Goal: Task Accomplishment & Management: Use online tool/utility

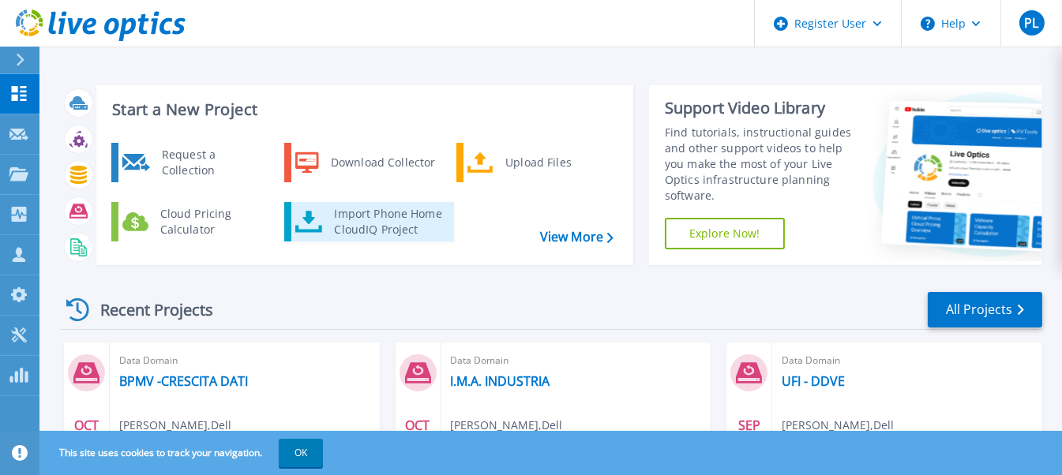
scroll to position [78, 0]
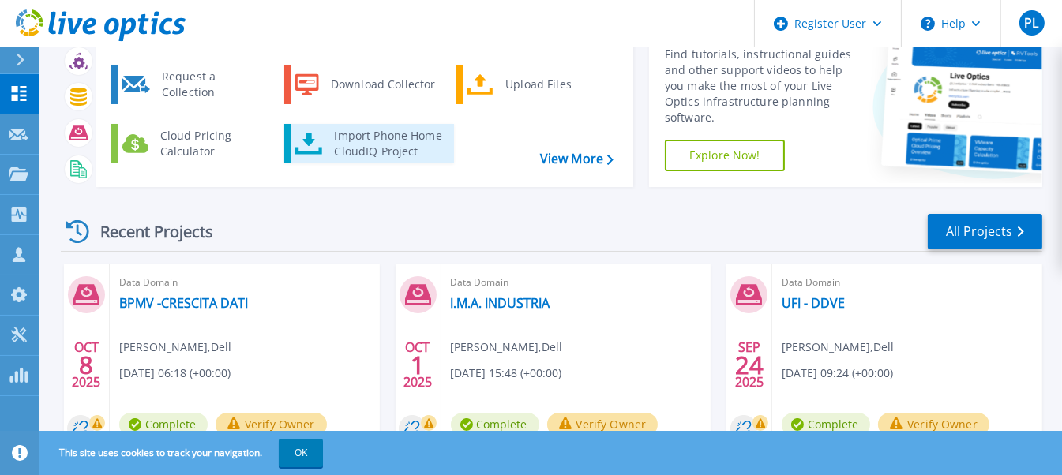
click at [367, 141] on div "Import Phone Home CloudIQ Project" at bounding box center [387, 144] width 123 height 32
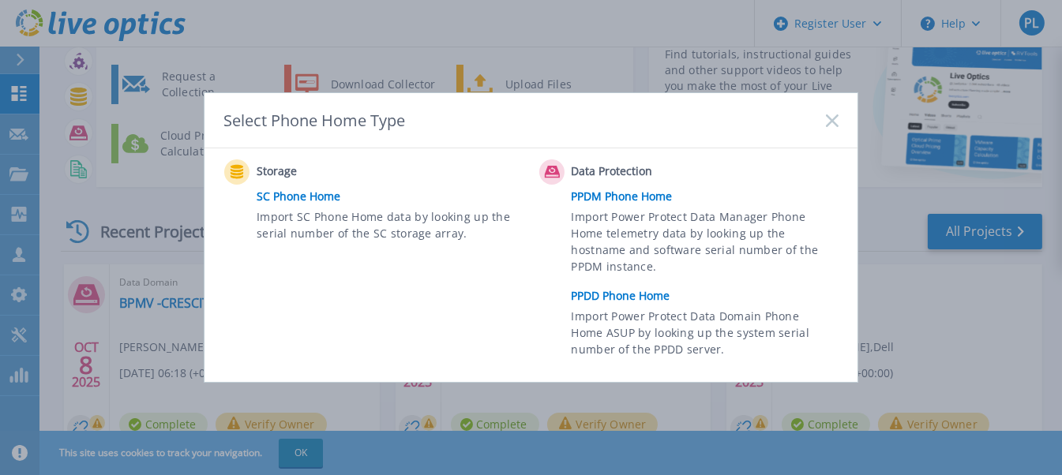
click at [612, 294] on link "PPDD Phone Home" at bounding box center [709, 296] width 275 height 24
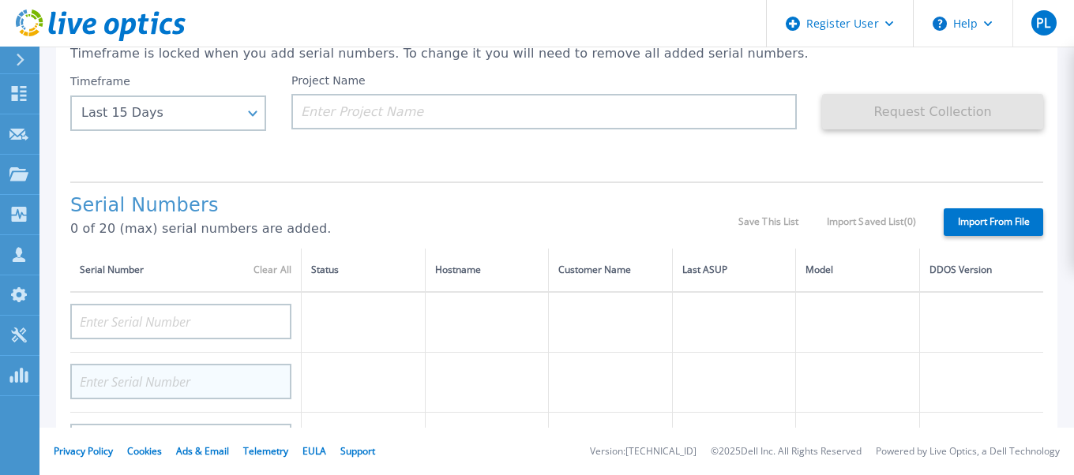
scroll to position [78, 0]
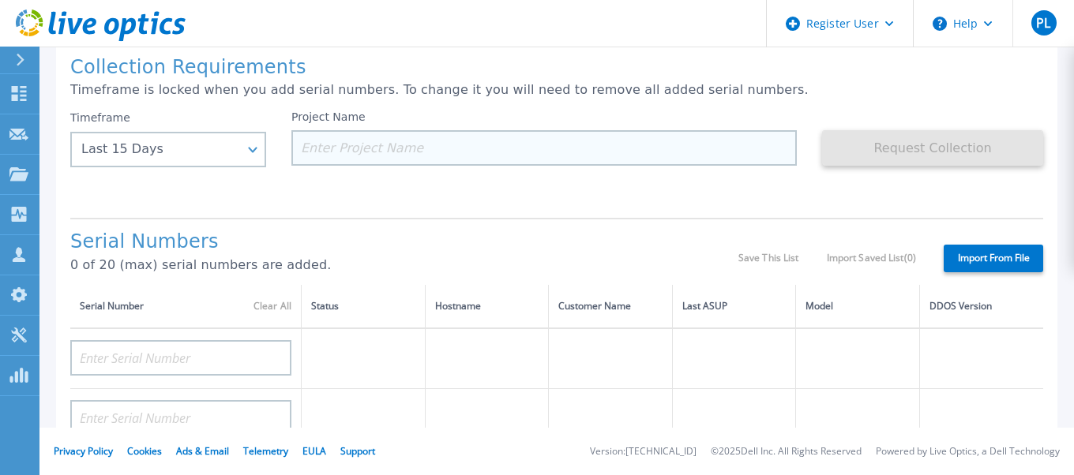
click at [439, 137] on input at bounding box center [543, 148] width 505 height 36
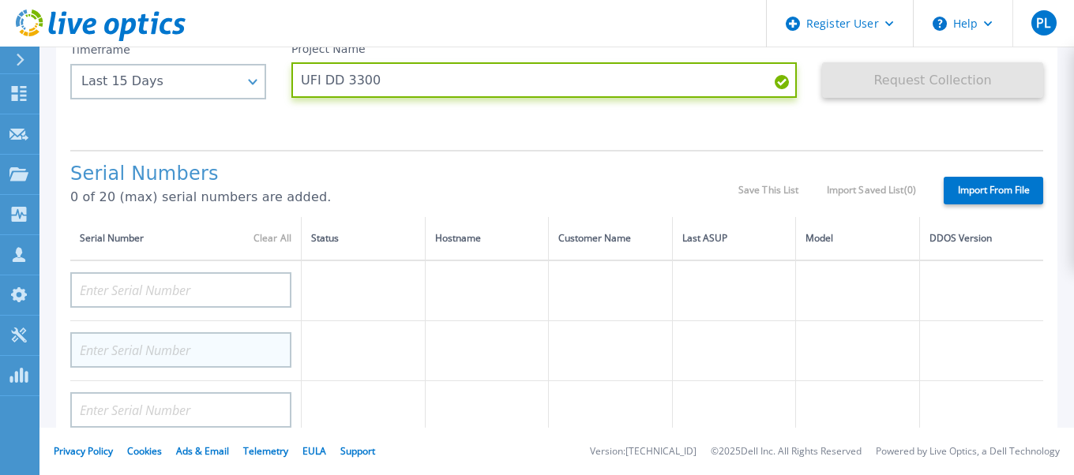
scroll to position [237, 0]
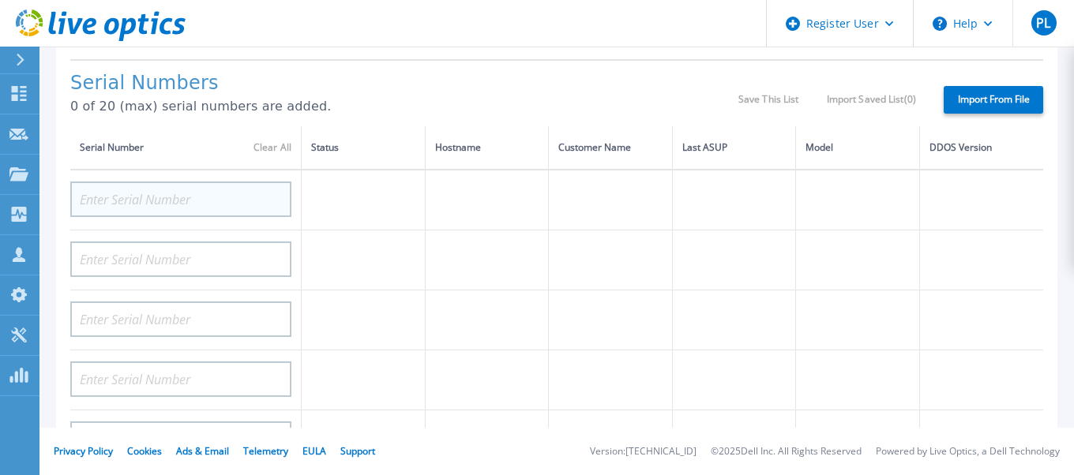
type input "UFI DD 3300"
click at [159, 190] on input at bounding box center [180, 200] width 221 height 36
paste input "AUDVMJJHM5S89U"
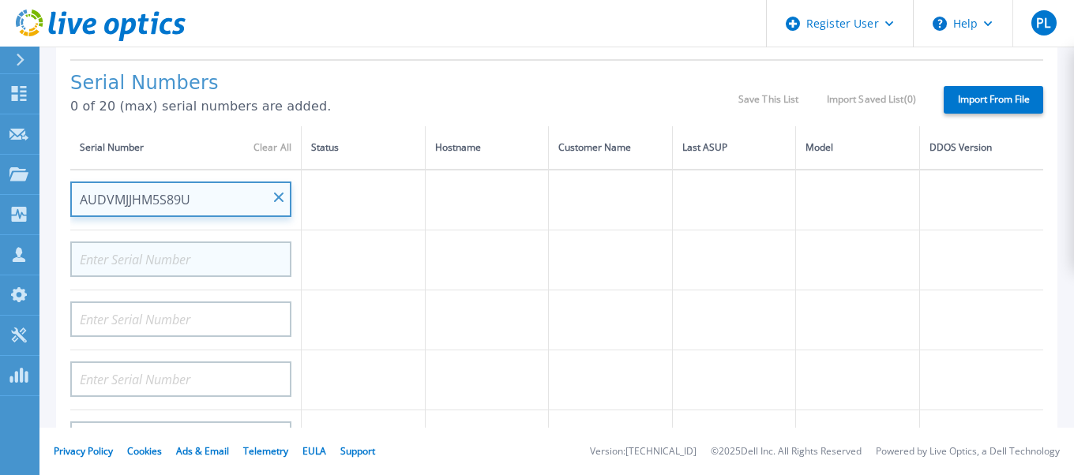
type input "AUDVMJJHM5S89U"
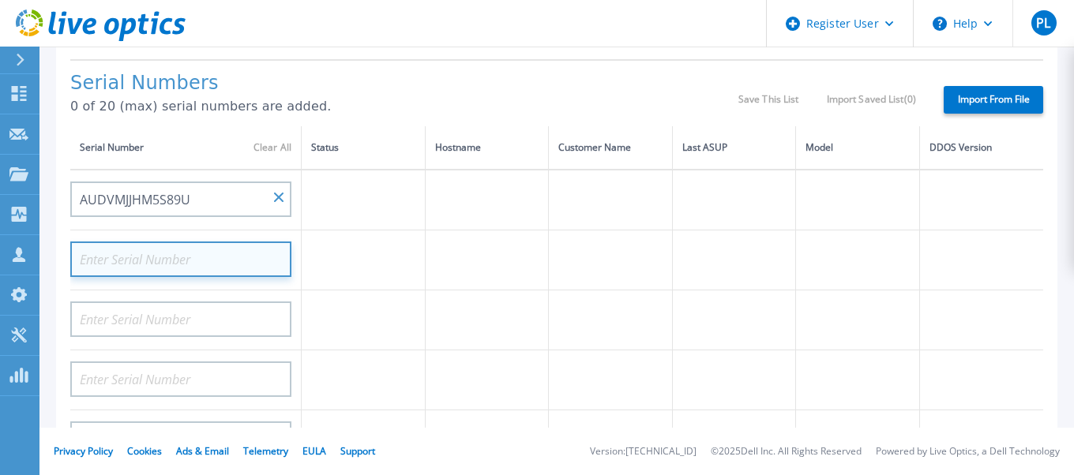
click at [193, 245] on input at bounding box center [180, 260] width 221 height 36
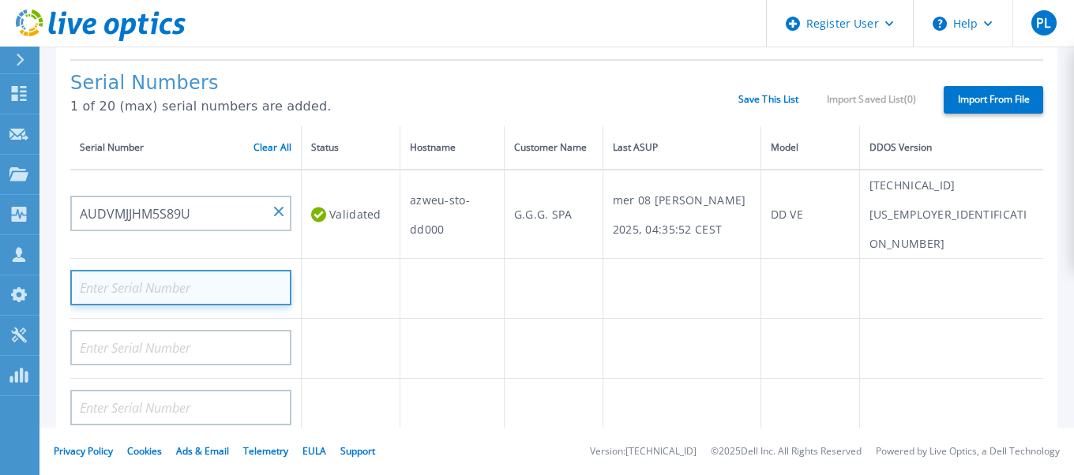
click at [182, 270] on input at bounding box center [180, 288] width 221 height 36
paste input "CKM00202001137"
type input "CKM00202001137"
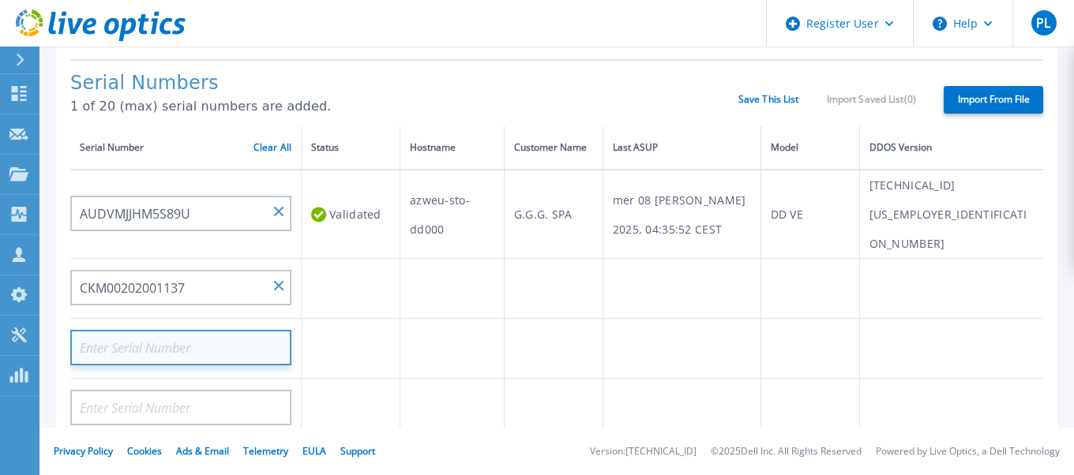
click at [197, 330] on input at bounding box center [180, 348] width 221 height 36
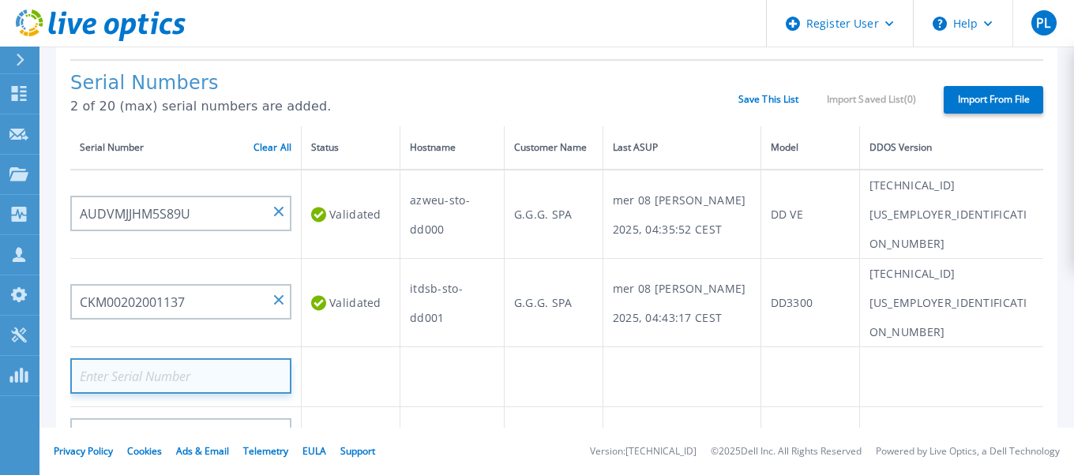
click at [137, 358] on input at bounding box center [180, 376] width 221 height 36
paste input "CKM00202001141"
type input "CKM00202001141"
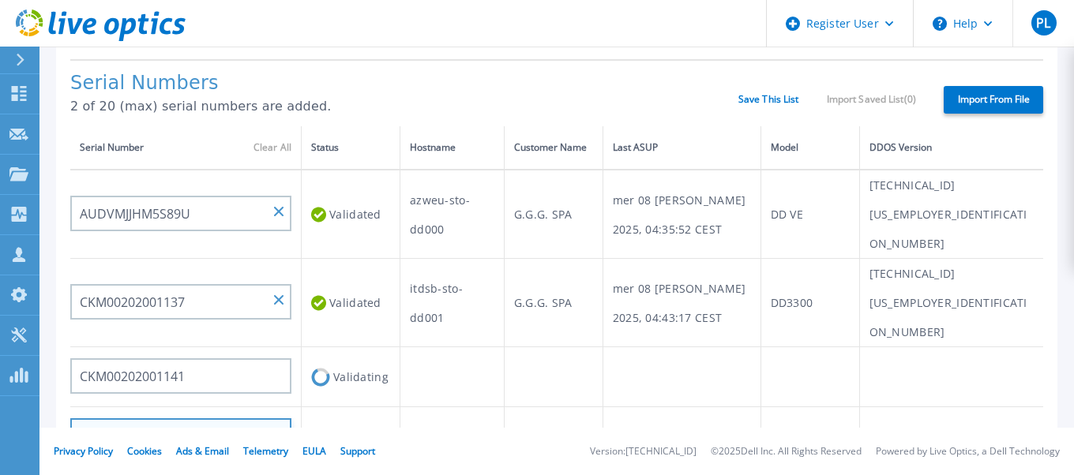
click at [246, 418] on input at bounding box center [180, 436] width 221 height 36
click at [118, 418] on input at bounding box center [180, 436] width 221 height 36
paste input "CKM00202001142"
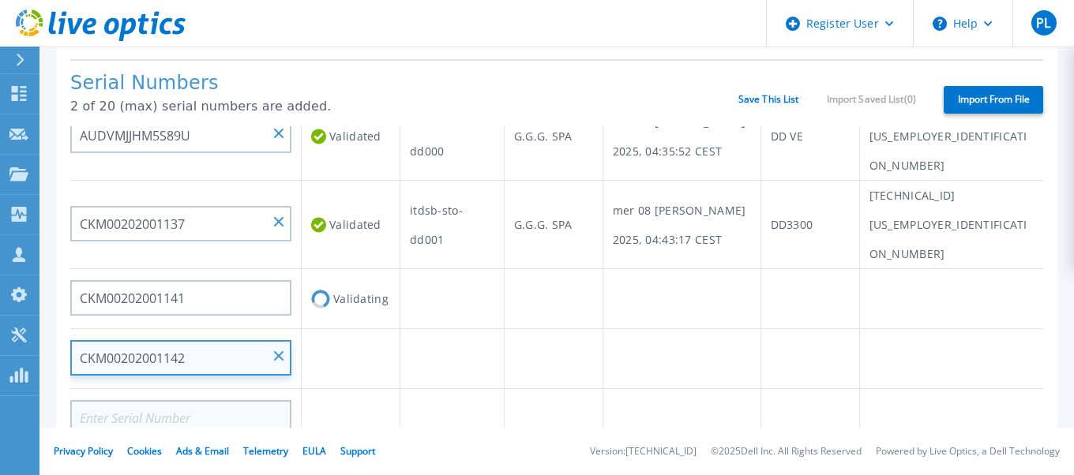
type input "CKM00202001142"
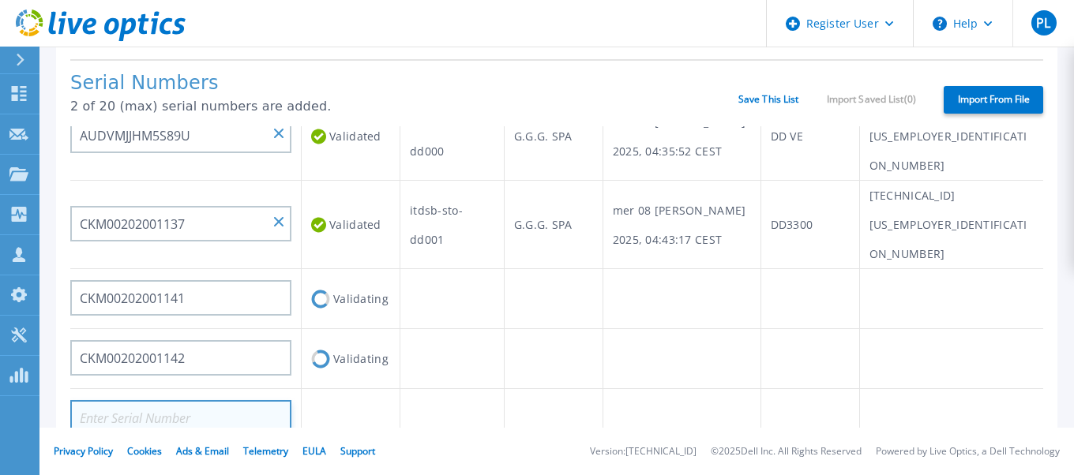
click at [193, 400] on input at bounding box center [180, 418] width 221 height 36
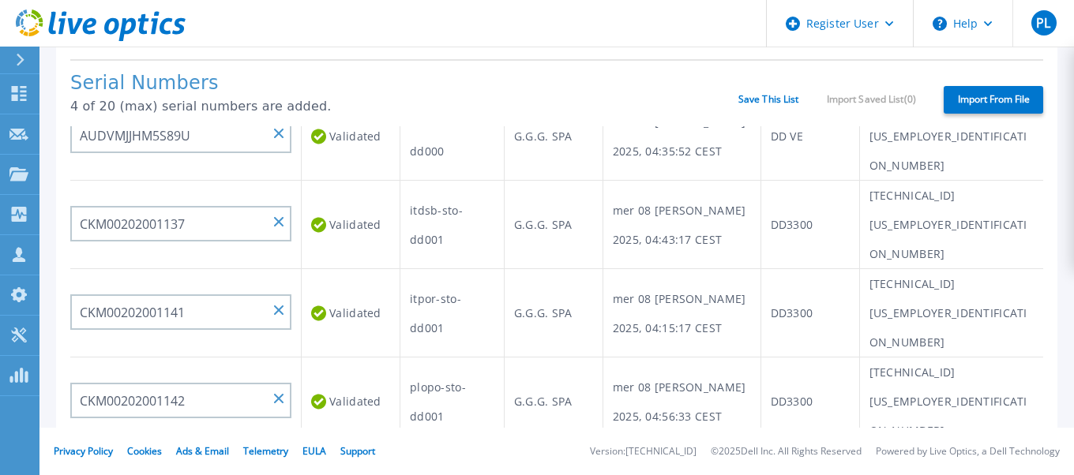
scroll to position [316, 0]
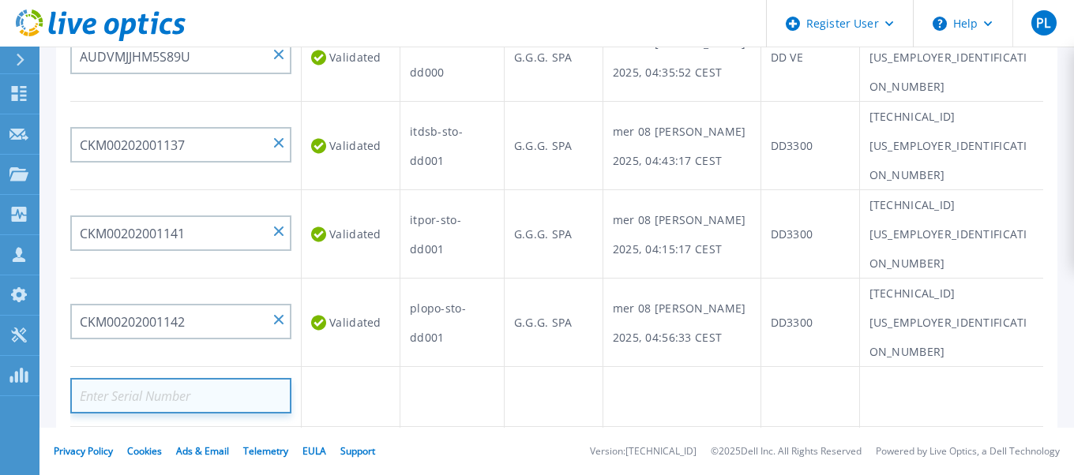
click at [204, 378] on input at bounding box center [180, 396] width 221 height 36
paste input "CKM00202001142"
click at [193, 378] on input "CKM00202001142" at bounding box center [180, 396] width 221 height 36
type input "C"
click at [103, 378] on input at bounding box center [180, 396] width 221 height 36
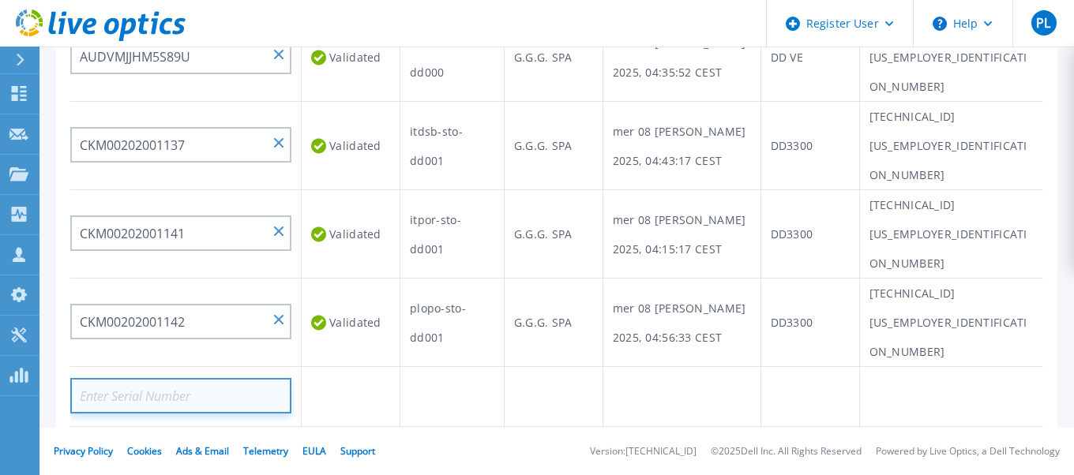
paste input "CKM00202001139"
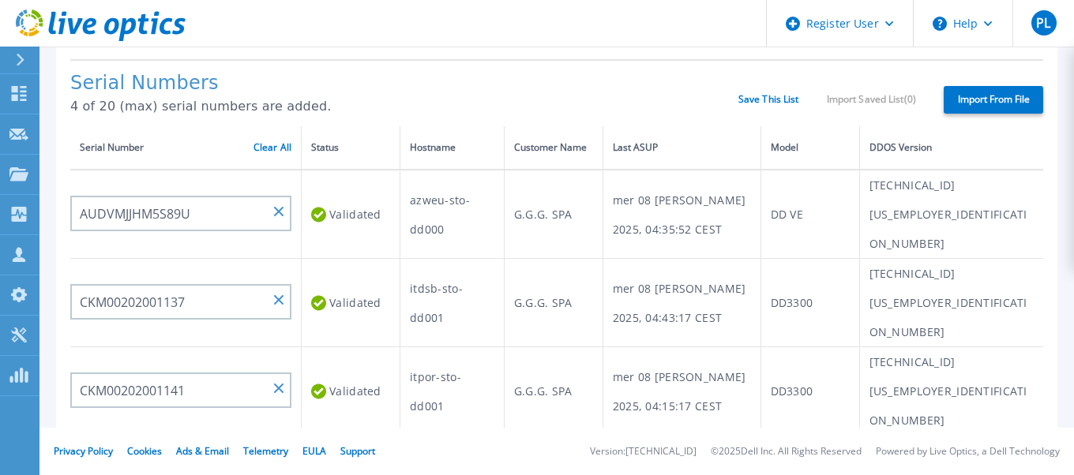
scroll to position [158, 0]
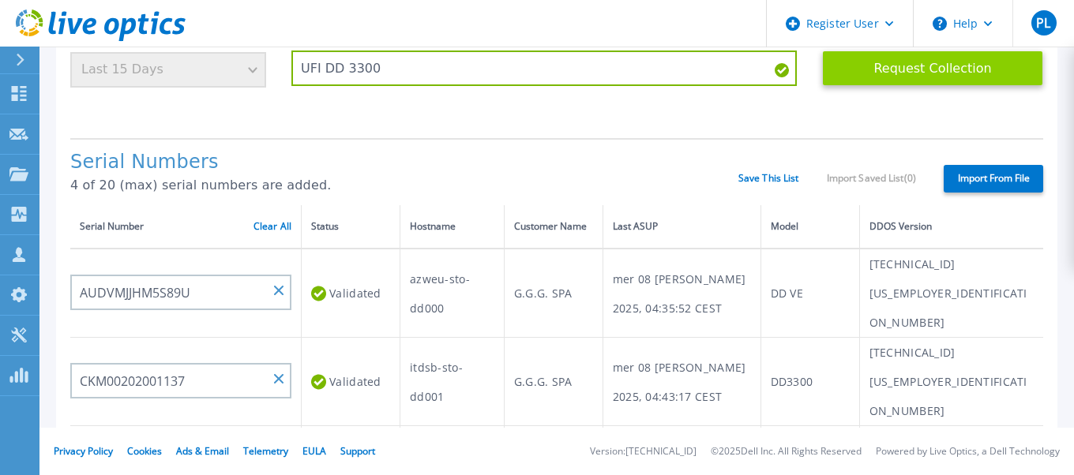
type input "CKM00202001139"
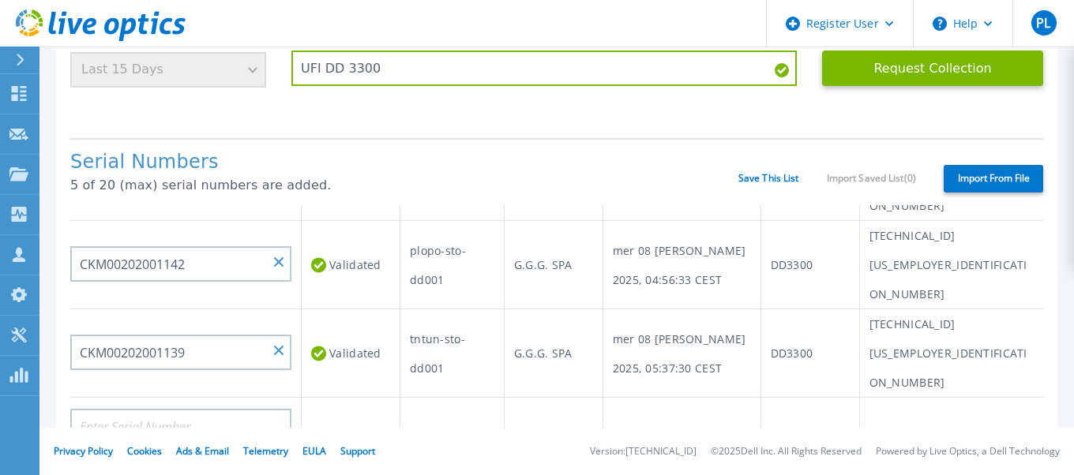
scroll to position [316, 0]
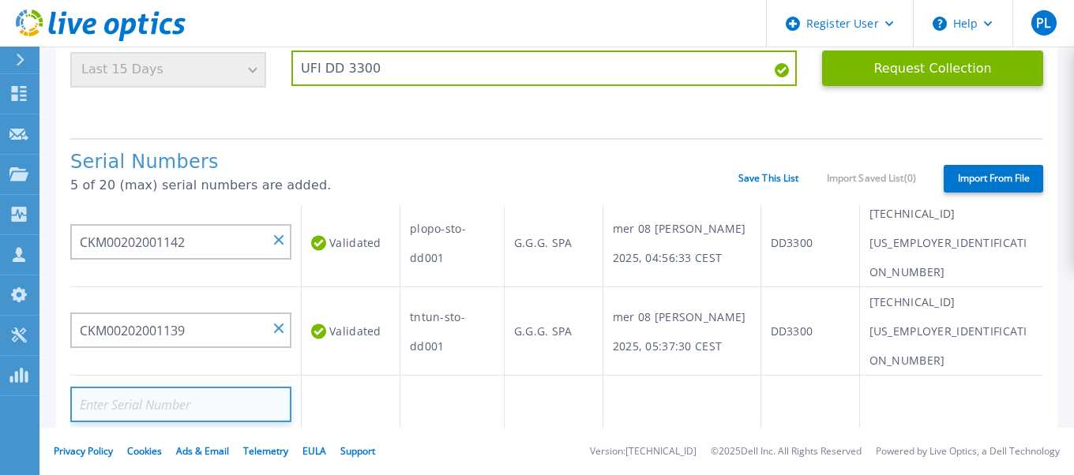
click at [208, 387] on input at bounding box center [180, 405] width 221 height 36
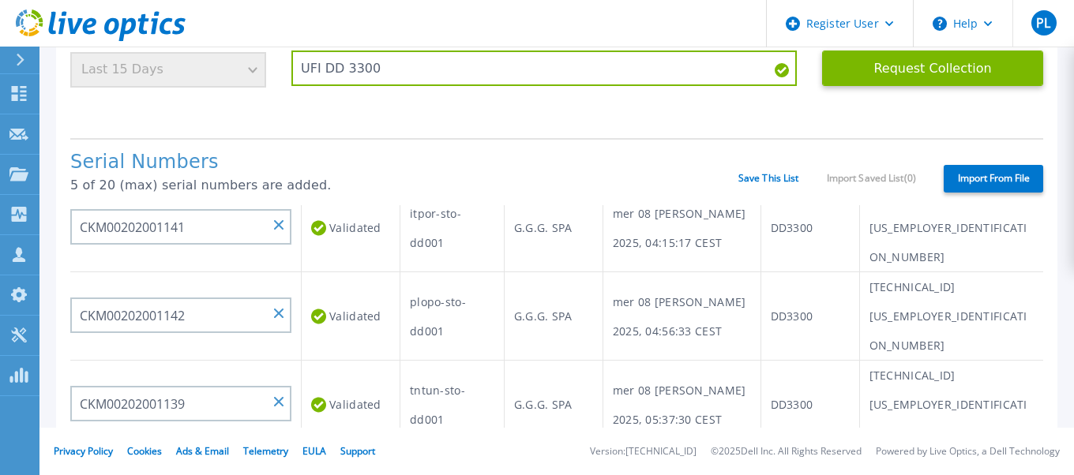
scroll to position [237, 0]
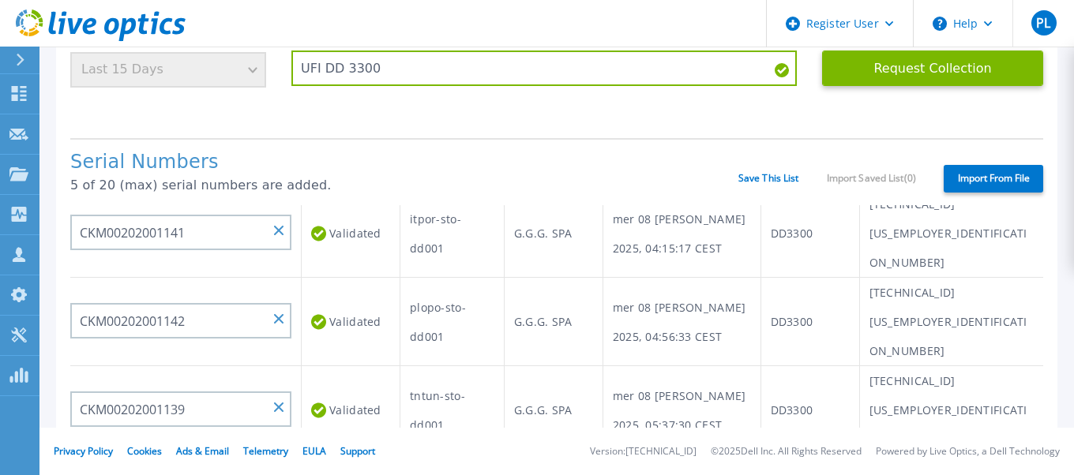
click at [193, 466] on input at bounding box center [180, 484] width 221 height 36
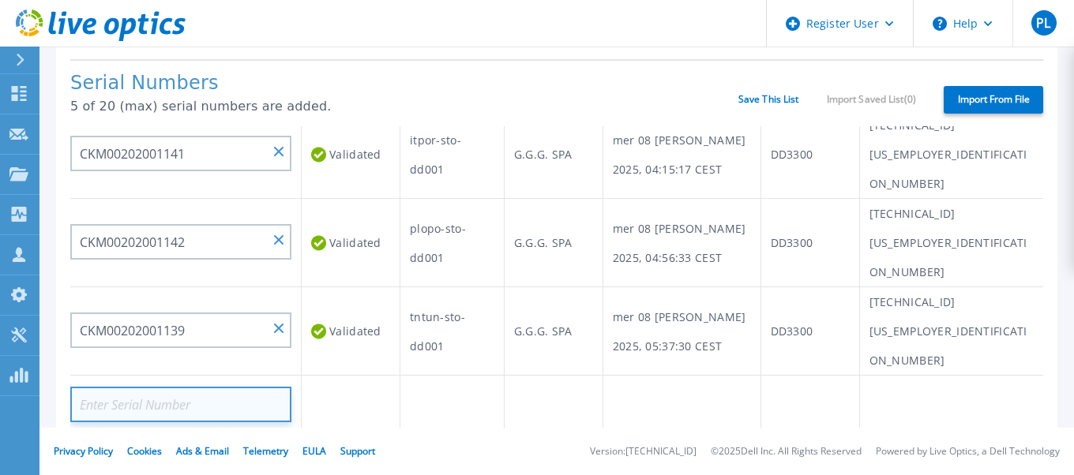
click at [184, 387] on input at bounding box center [180, 405] width 221 height 36
click at [257, 387] on input at bounding box center [180, 405] width 221 height 36
paste input "CKM00202001141"
type input "CKM00202001141"
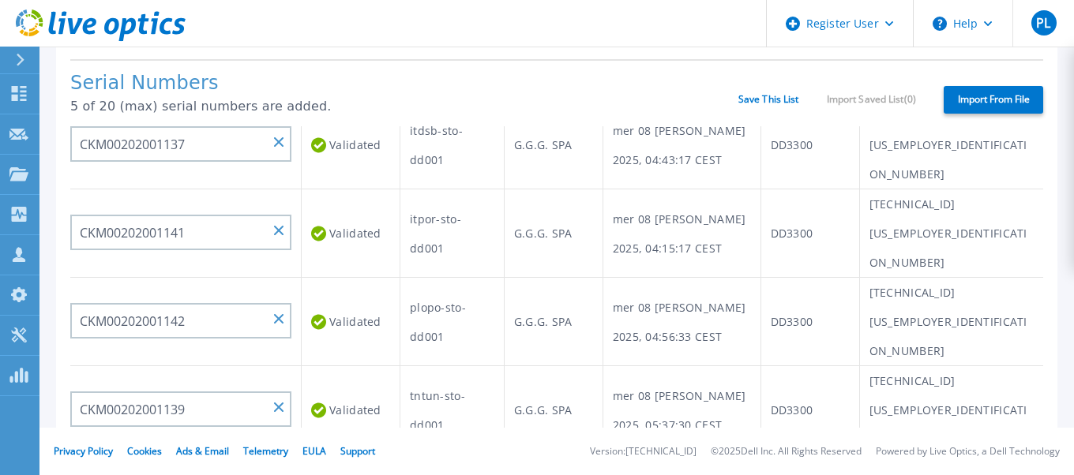
click at [187, 466] on input at bounding box center [180, 484] width 221 height 36
paste input "CKM00202001141"
type input "C"
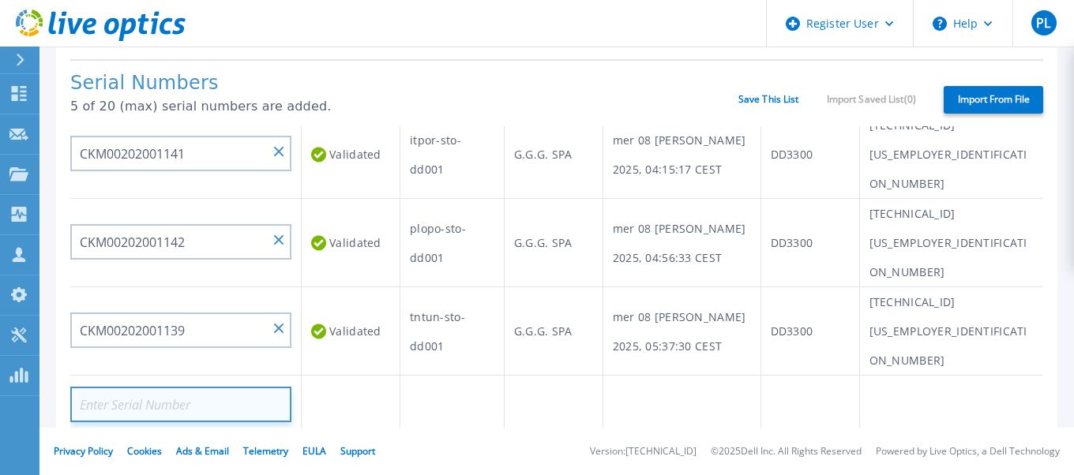
click at [218, 387] on input at bounding box center [180, 405] width 221 height 36
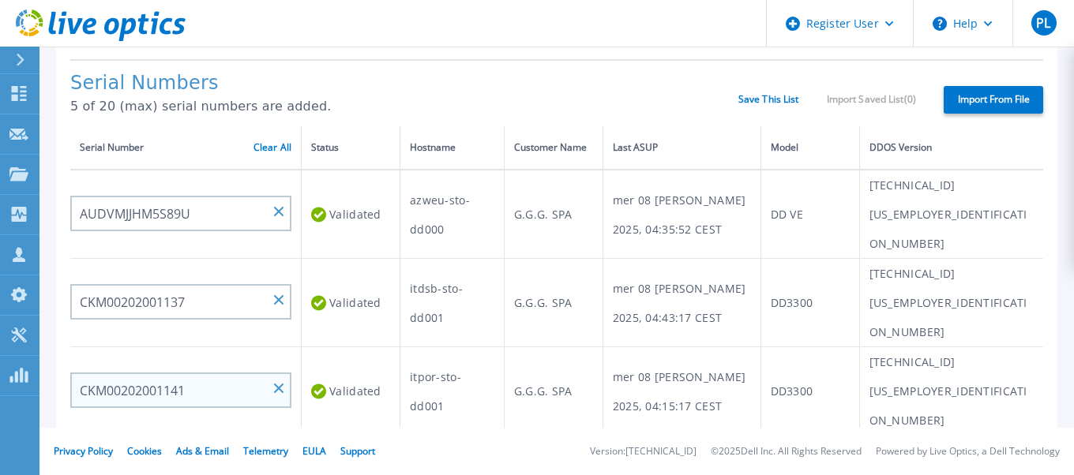
scroll to position [158, 0]
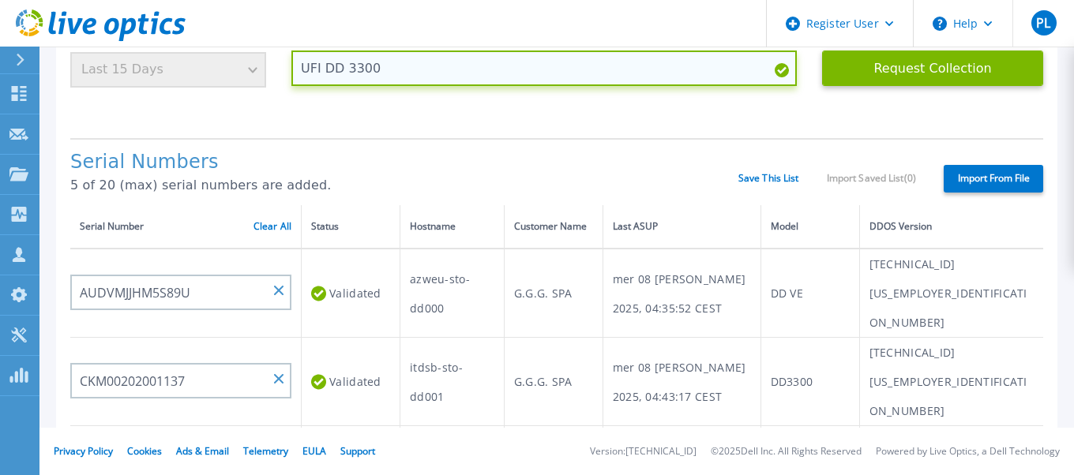
click at [436, 61] on input "UFI DD 3300" at bounding box center [543, 69] width 505 height 36
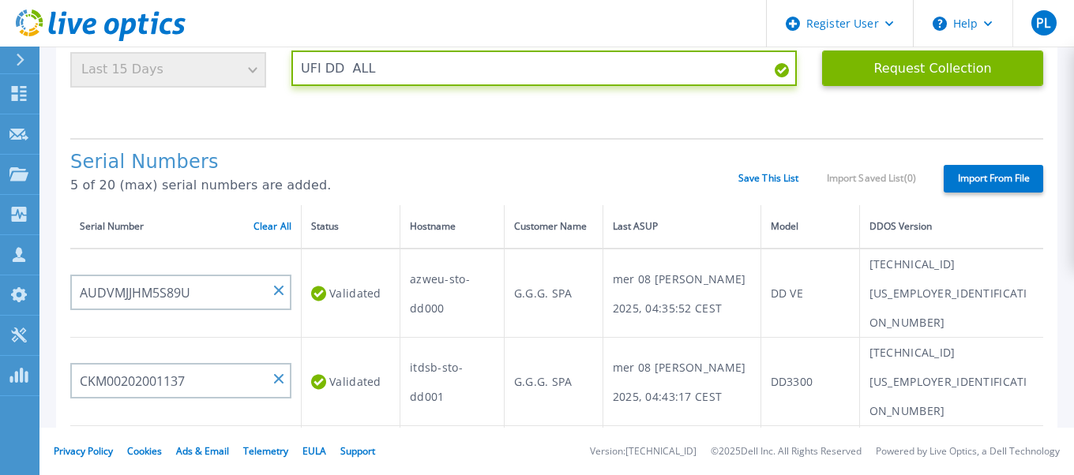
type input "UFI DD ALL"
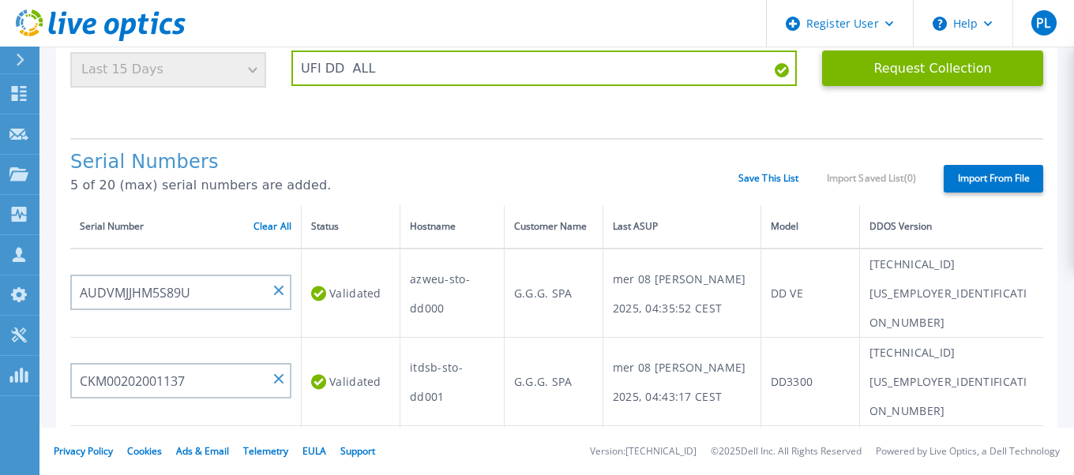
click at [438, 133] on div "Collection Requirements Timeframe is locked when you add serial numbers. To cha…" at bounding box center [556, 406] width 1001 height 893
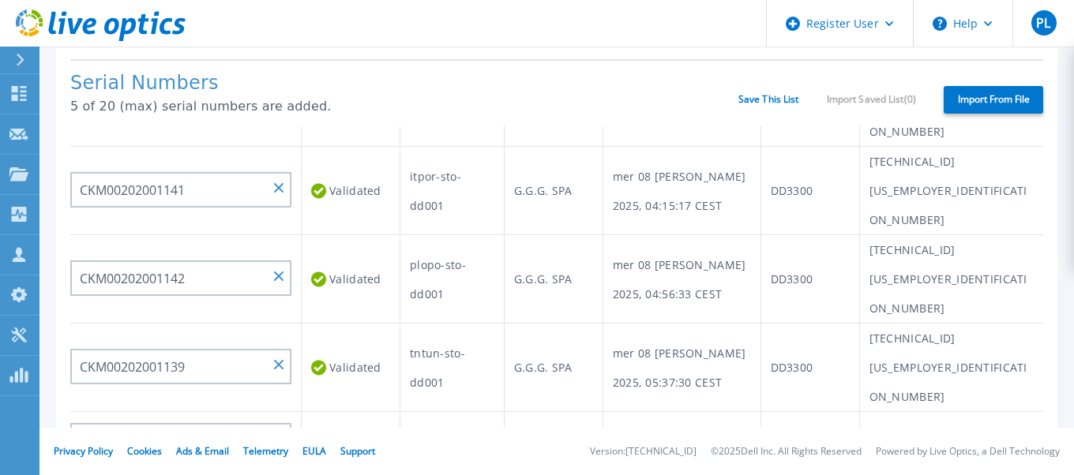
scroll to position [237, 0]
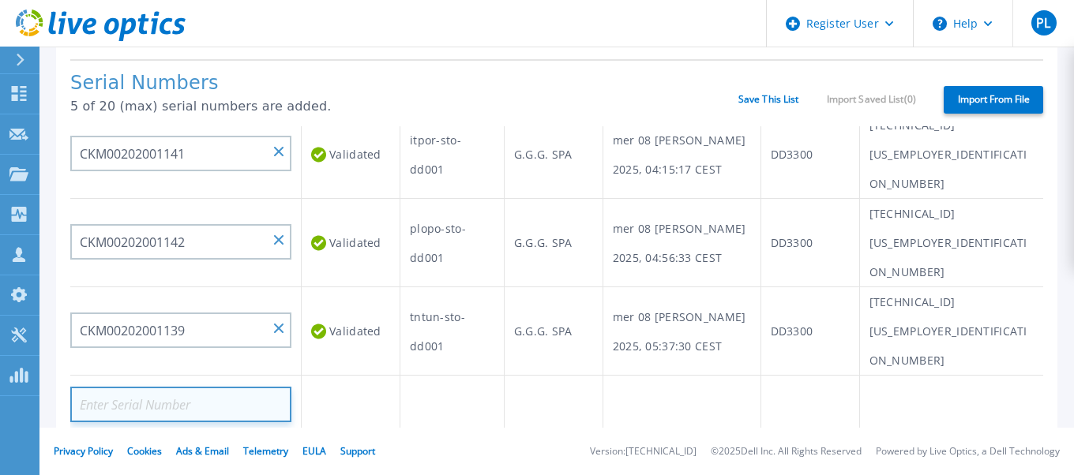
click at [229, 387] on input at bounding box center [180, 405] width 221 height 36
click at [206, 387] on input at bounding box center [180, 405] width 221 height 36
paste input "CKM00202000813"
type input "CKM00202000813"
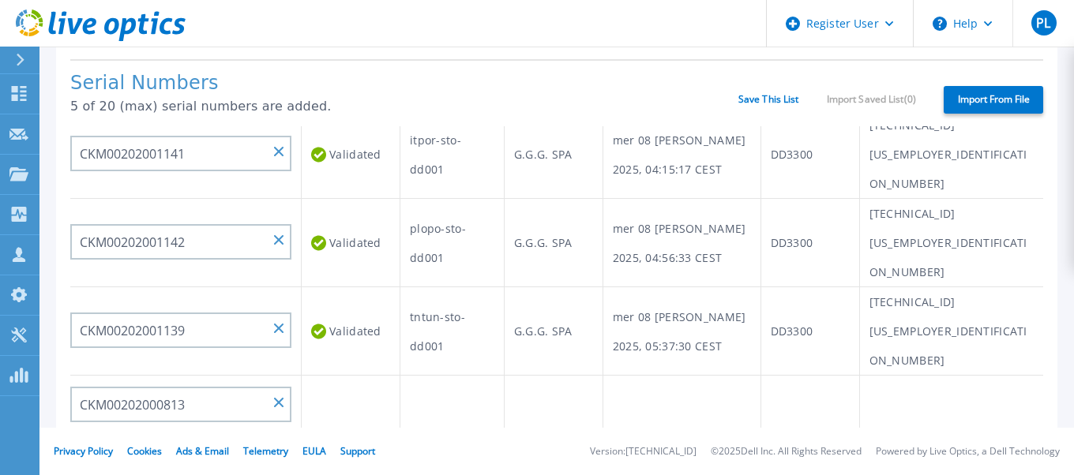
click at [185, 447] on input at bounding box center [180, 465] width 221 height 36
paste input "CKM00202000815"
type input "CKM00202000815"
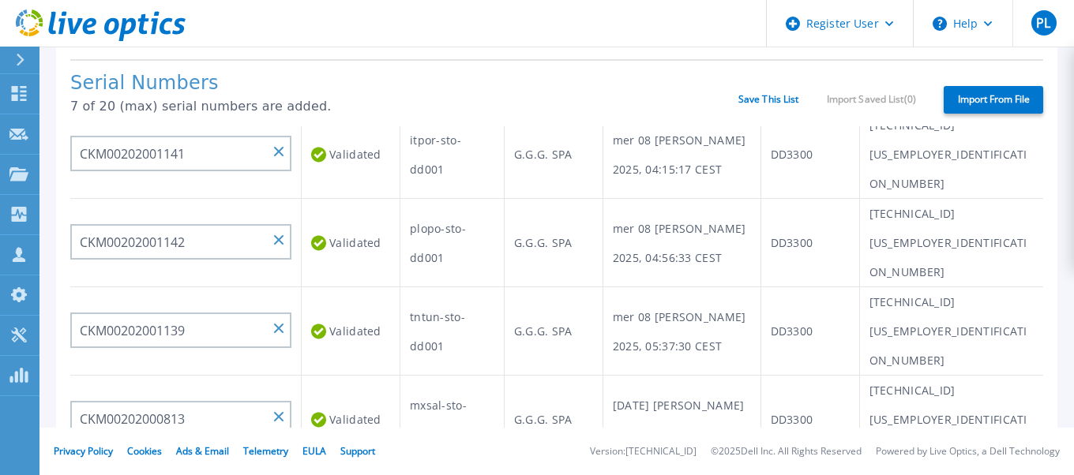
paste input "CKM00202000814"
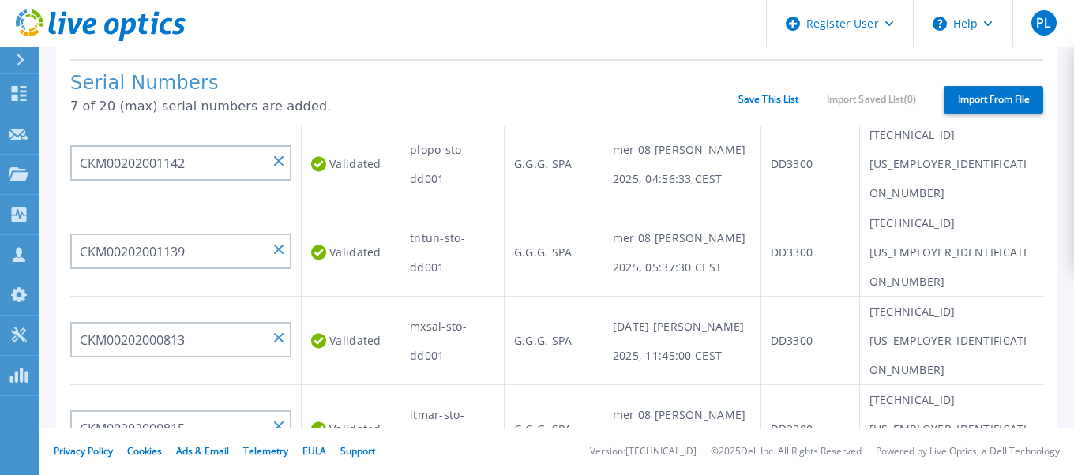
type input "CKM00202000814"
paste input "CKM00201402434"
type input "CKM00201402434"
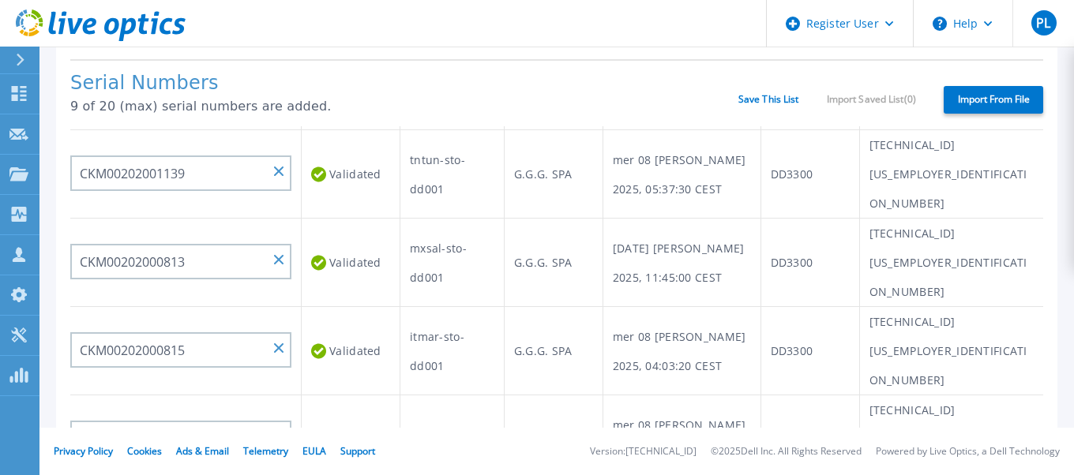
paste input "CKM00202001123"
type input "CKM00202001123"
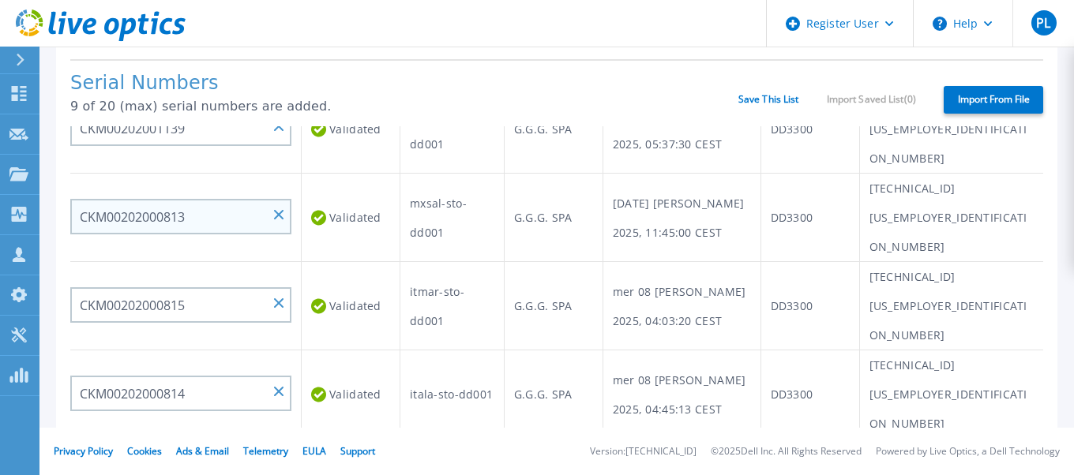
scroll to position [474, 0]
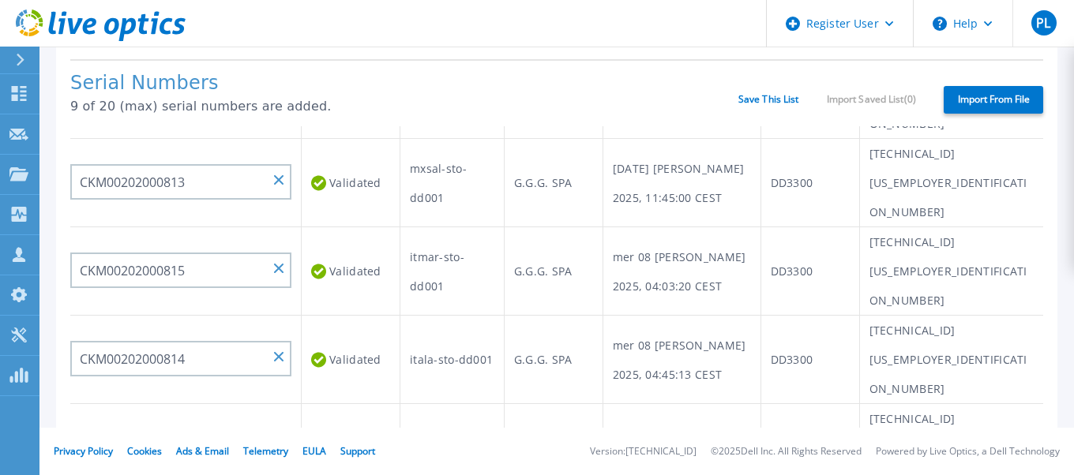
paste input "CKM00202001123"
type input "CKM00202001123"
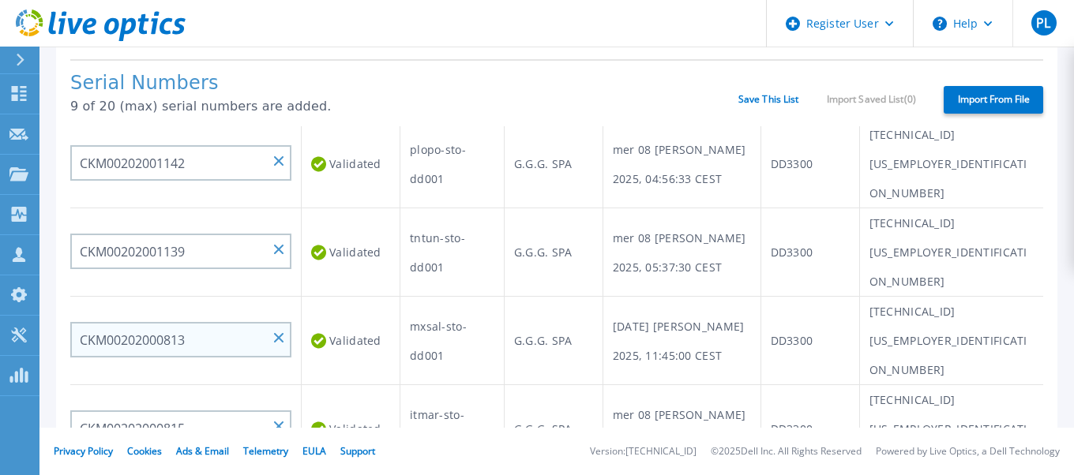
scroll to position [394, 0]
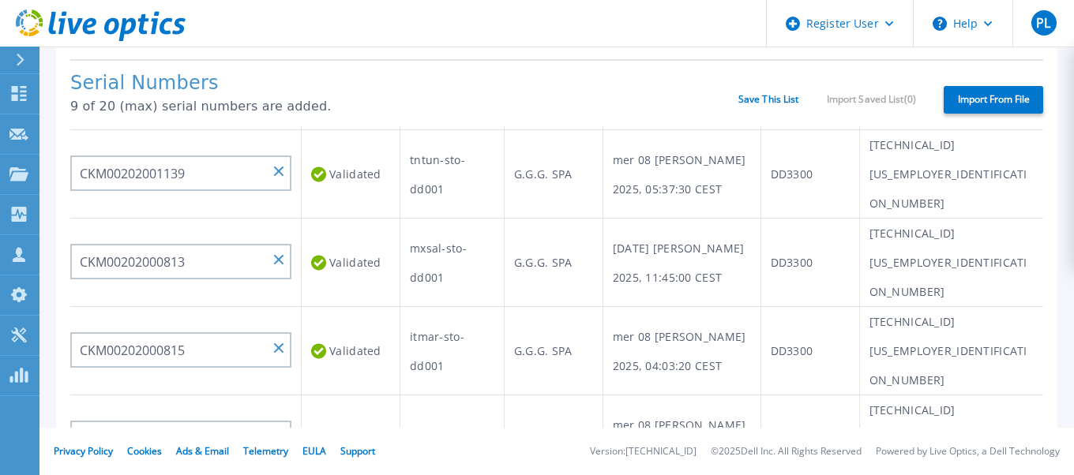
paste input "CKM00202001123"
type input "CKM00202001123"
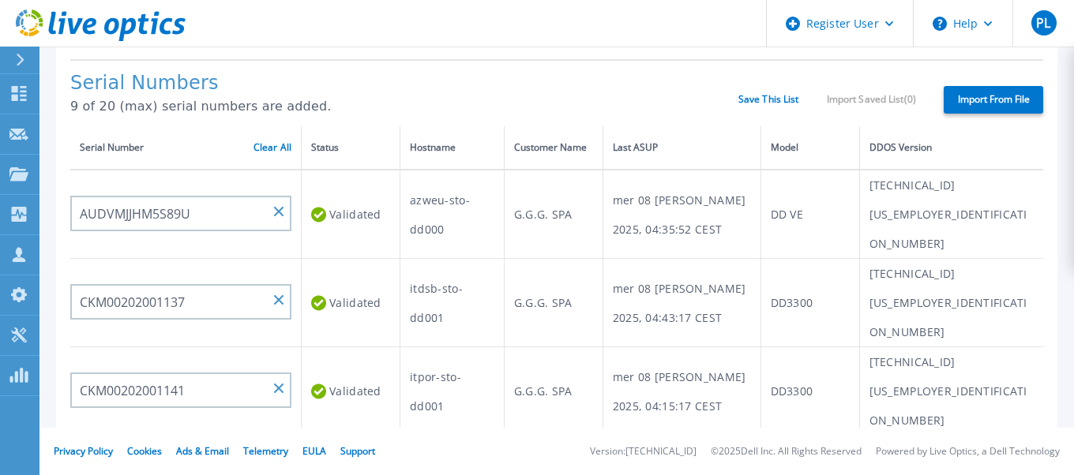
scroll to position [158, 0]
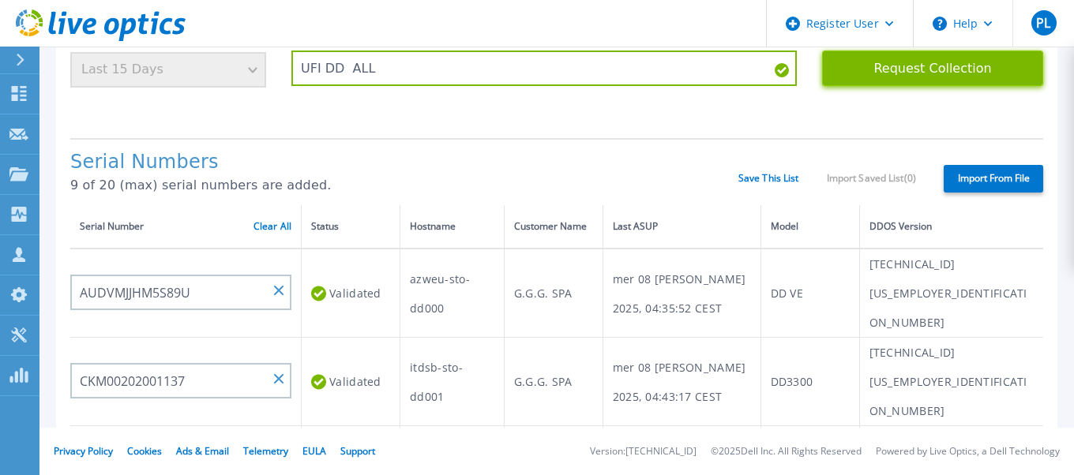
click at [934, 65] on button "Request Collection" at bounding box center [932, 69] width 221 height 36
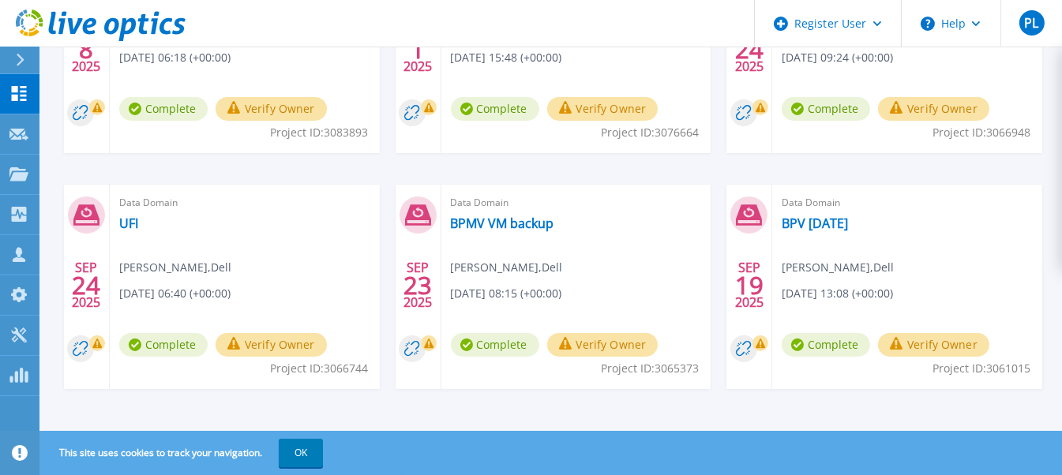
scroll to position [399, 0]
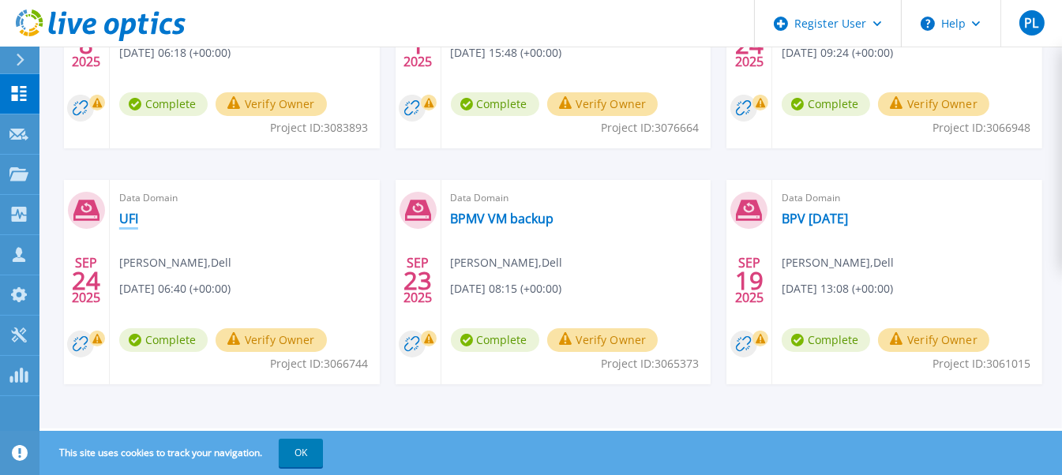
click at [129, 221] on link "UFI" at bounding box center [128, 219] width 19 height 16
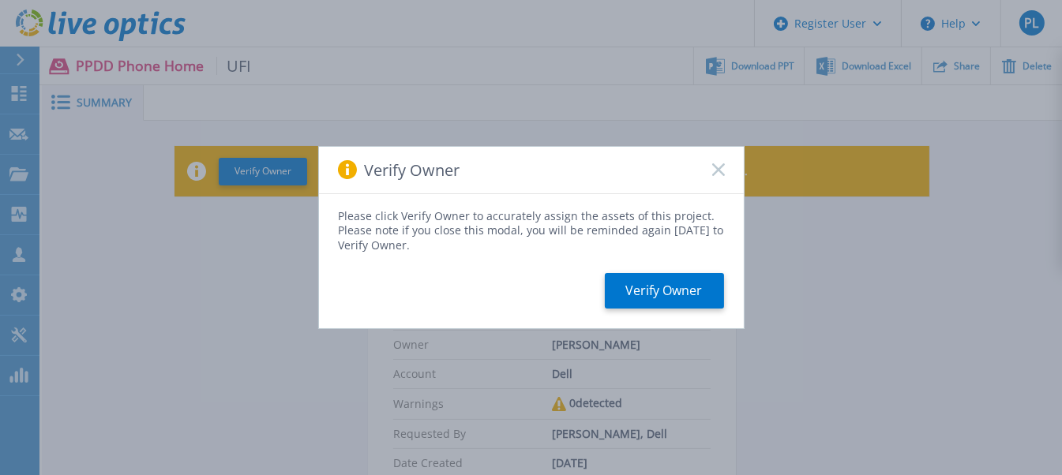
click at [714, 167] on rect at bounding box center [717, 169] width 13 height 13
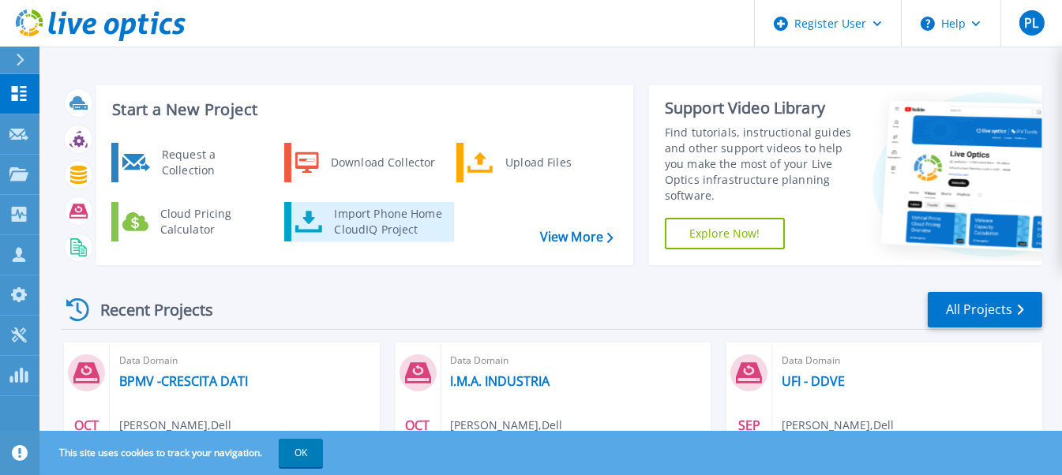
click at [387, 218] on div "Import Phone Home CloudIQ Project" at bounding box center [387, 222] width 123 height 32
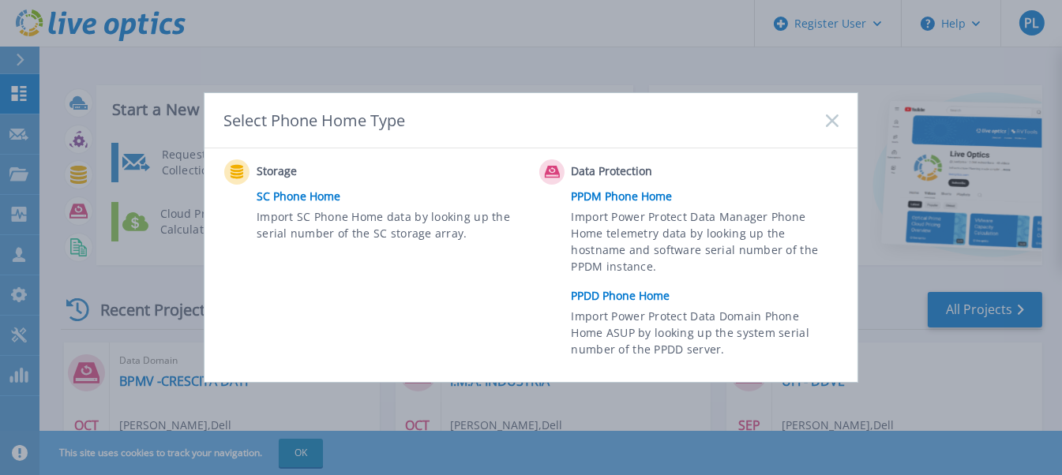
click at [612, 294] on link "PPDD Phone Home" at bounding box center [709, 296] width 275 height 24
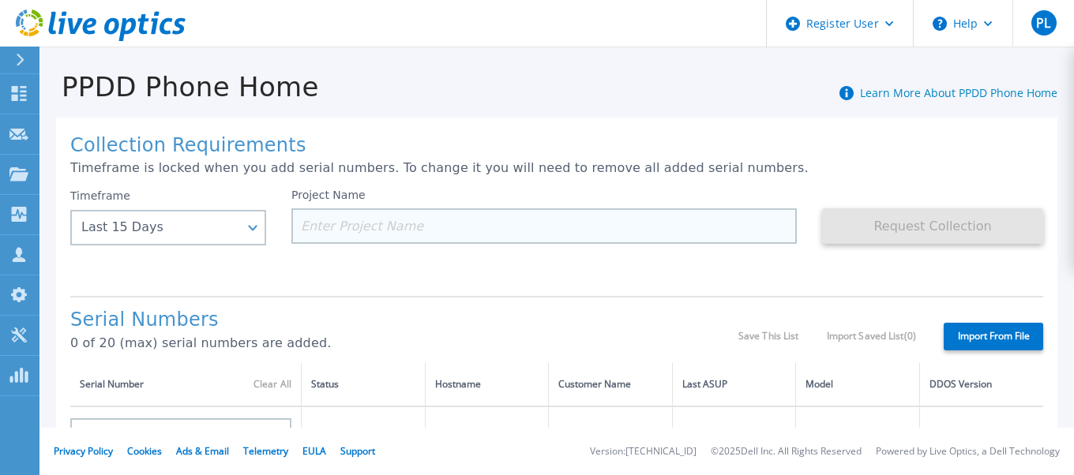
click at [403, 231] on input at bounding box center [543, 226] width 505 height 36
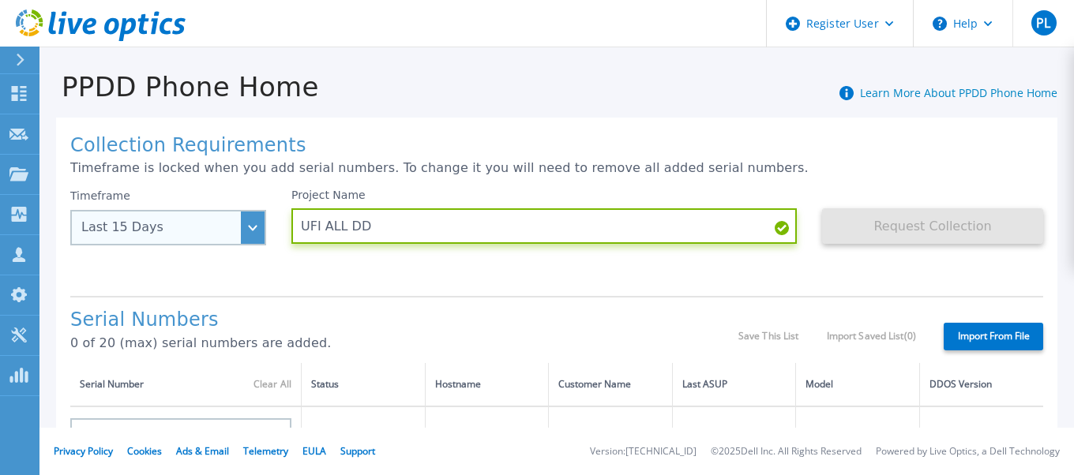
type input "UFI ALL DD"
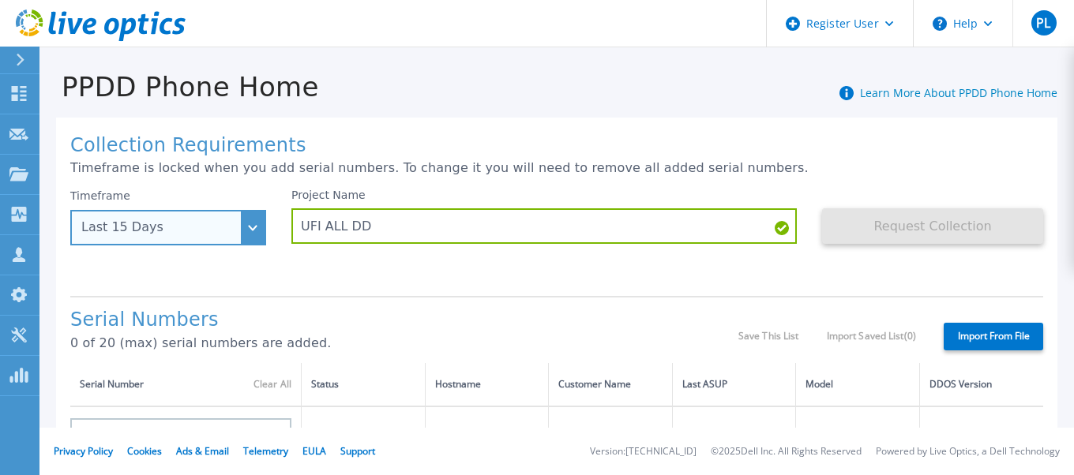
click at [249, 227] on div "Last 15 Days" at bounding box center [168, 228] width 196 height 36
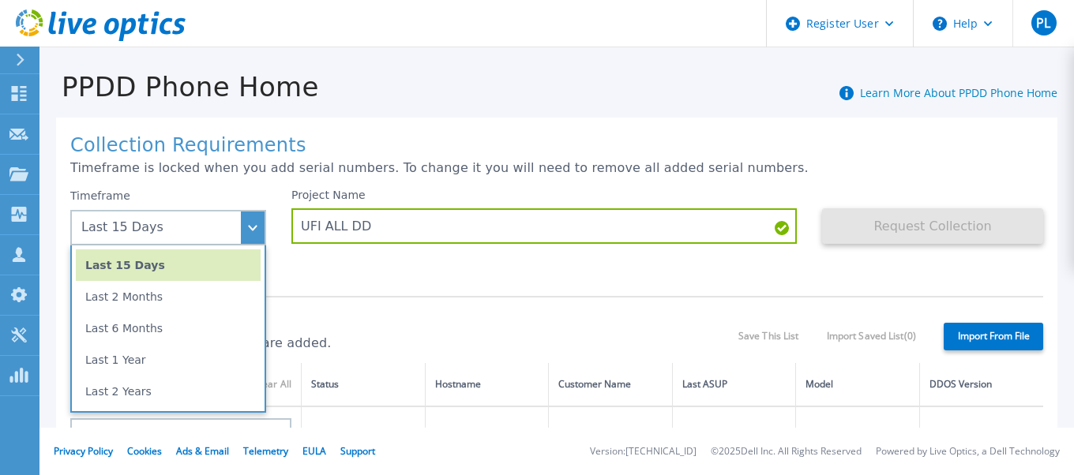
click at [538, 62] on div "PPDD Phone Home Learn More About PPDD Phone Home" at bounding box center [548, 78] width 1018 height 49
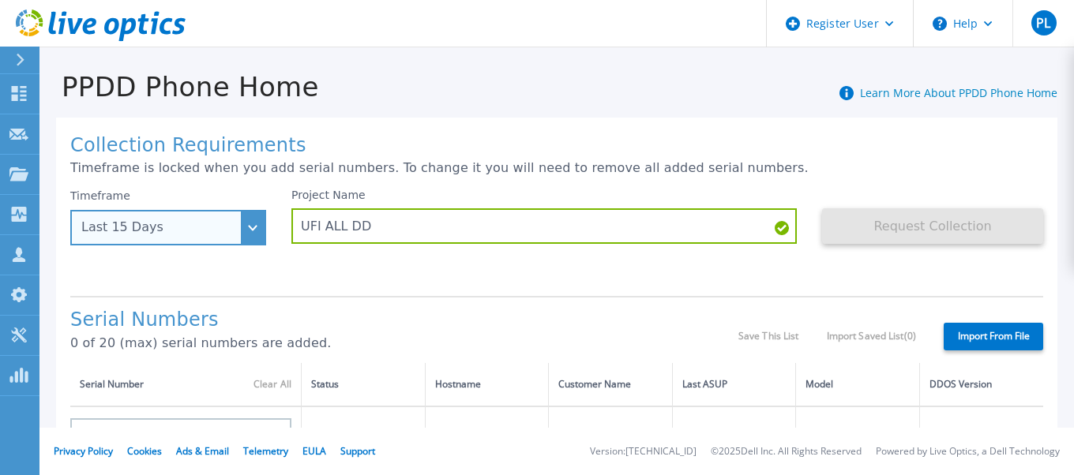
click at [249, 227] on div "Last 15 Days" at bounding box center [168, 228] width 196 height 36
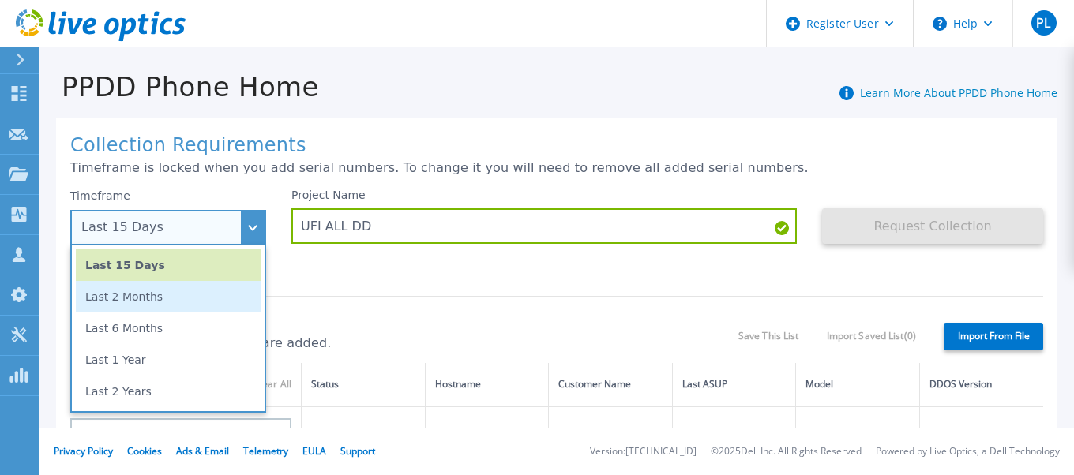
click at [152, 291] on li "Last 2 Months" at bounding box center [168, 297] width 185 height 32
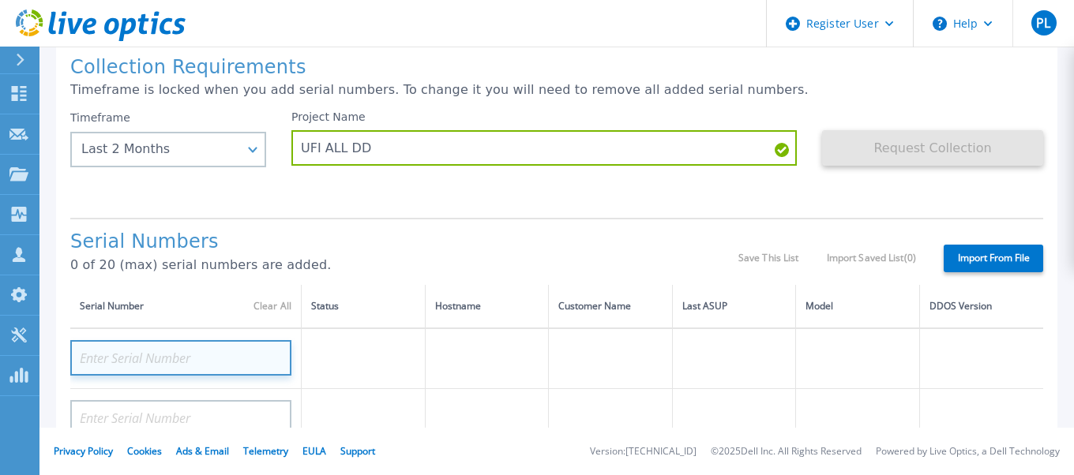
click at [204, 352] on input at bounding box center [180, 358] width 221 height 36
click at [252, 348] on input at bounding box center [180, 358] width 221 height 36
paste input "CKM00202001139"
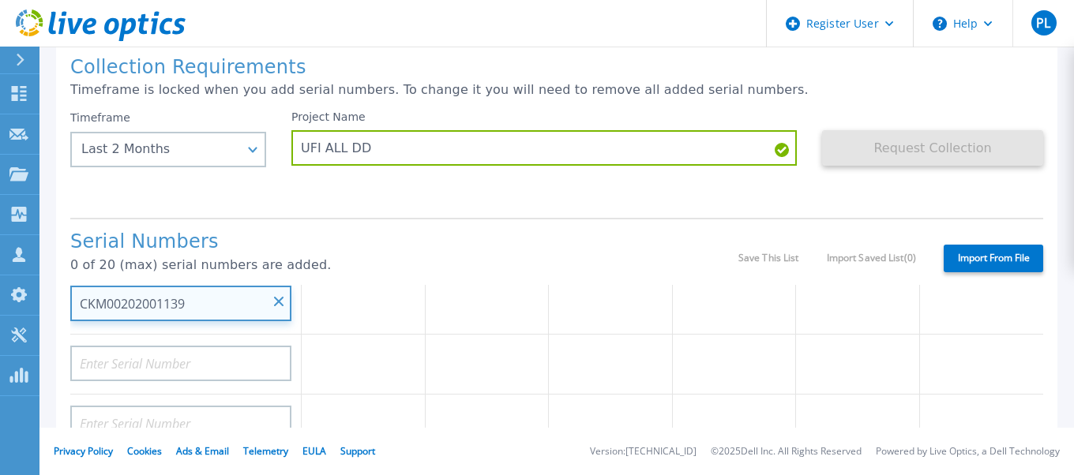
scroll to position [78, 0]
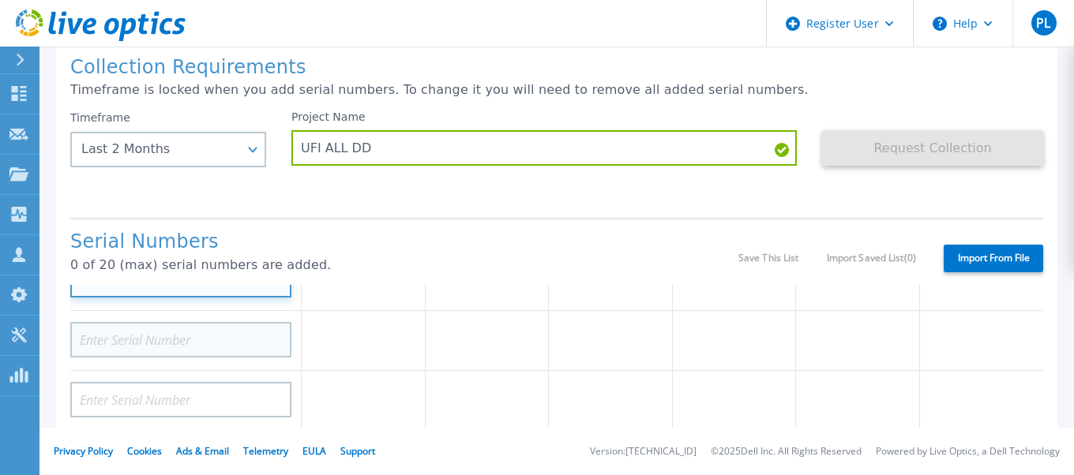
type input "CKM00202001139"
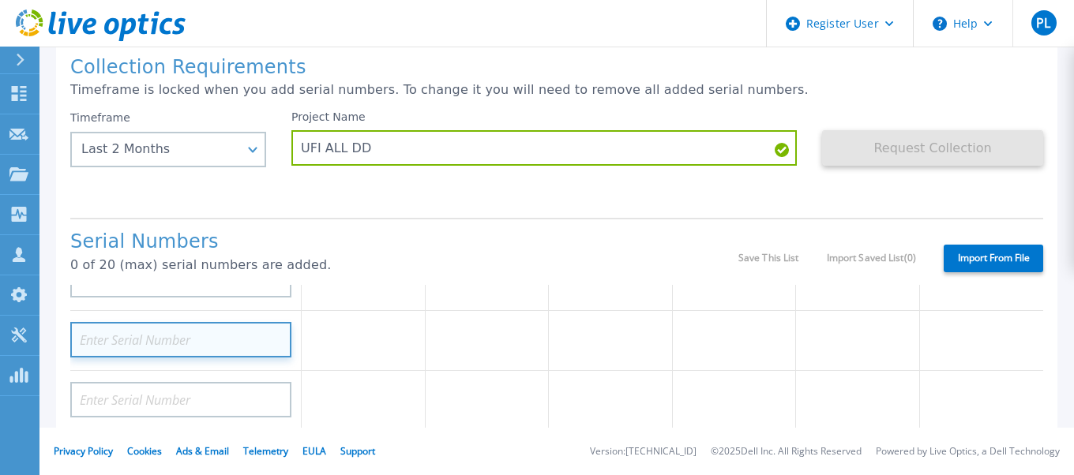
click at [235, 333] on input at bounding box center [180, 340] width 221 height 36
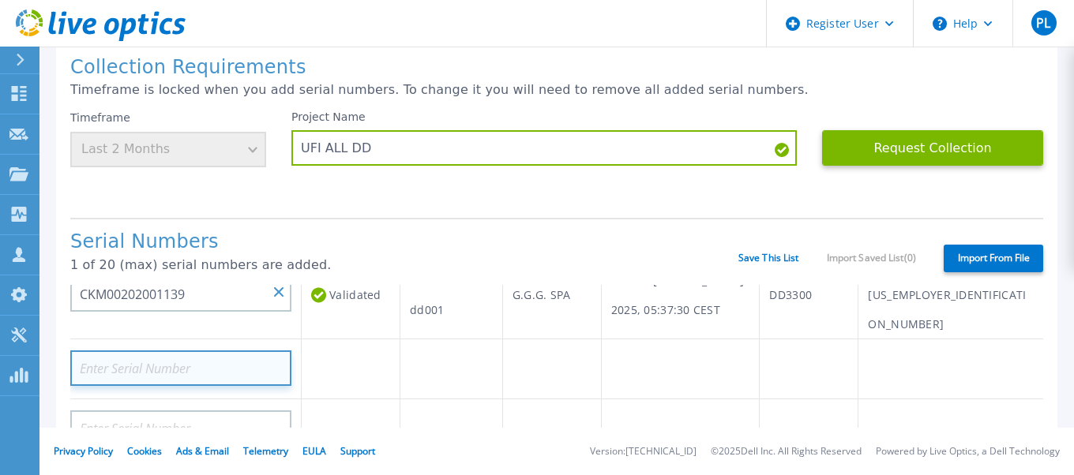
paste input "CKM00202001142"
type input "CKM00202001142"
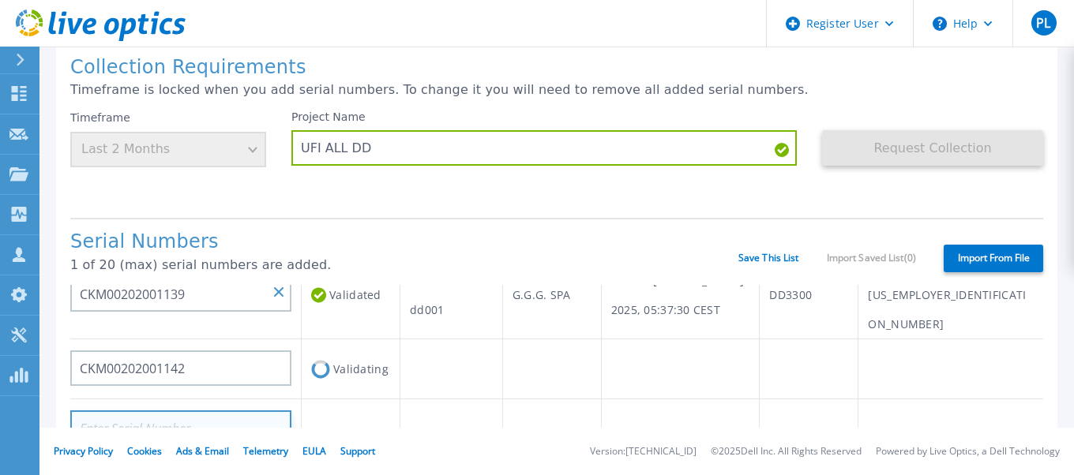
click at [214, 411] on input at bounding box center [180, 429] width 221 height 36
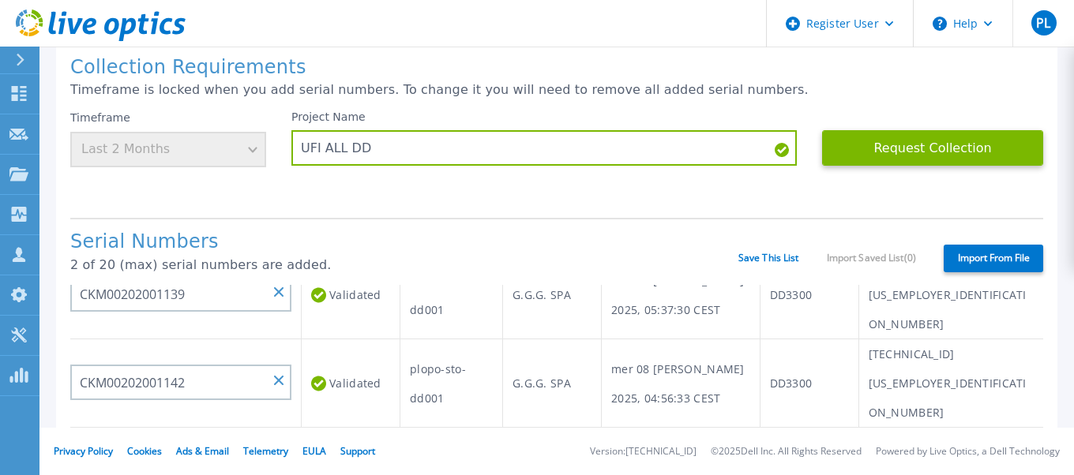
click at [227, 439] on input at bounding box center [180, 457] width 221 height 36
paste input "CKM00202000813"
type input "CKM00202000813"
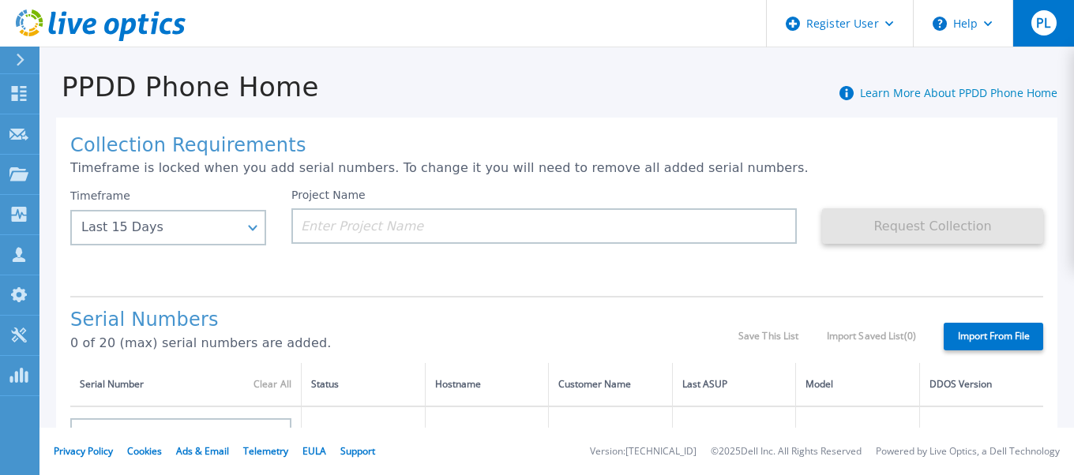
click at [1040, 20] on span "PL" at bounding box center [1043, 23] width 14 height 13
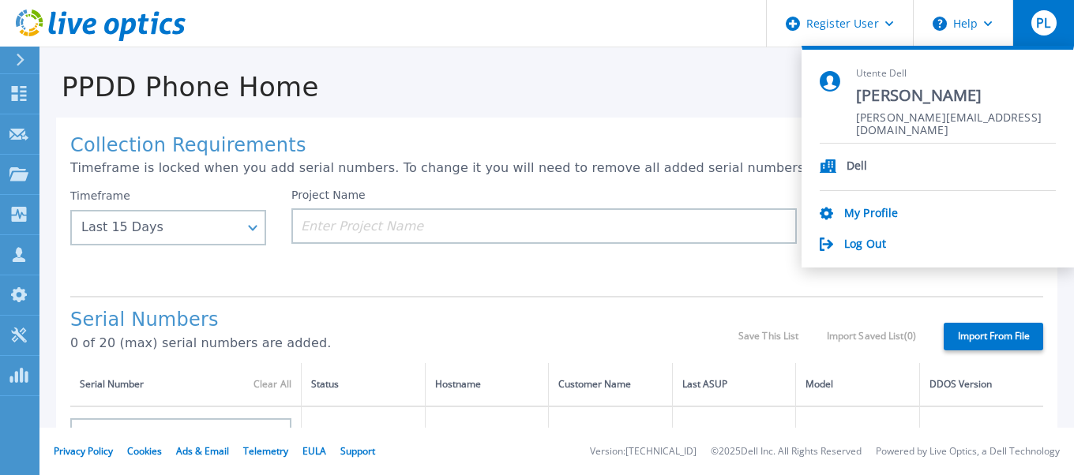
click at [492, 149] on h1 "Collection Requirements" at bounding box center [556, 146] width 973 height 22
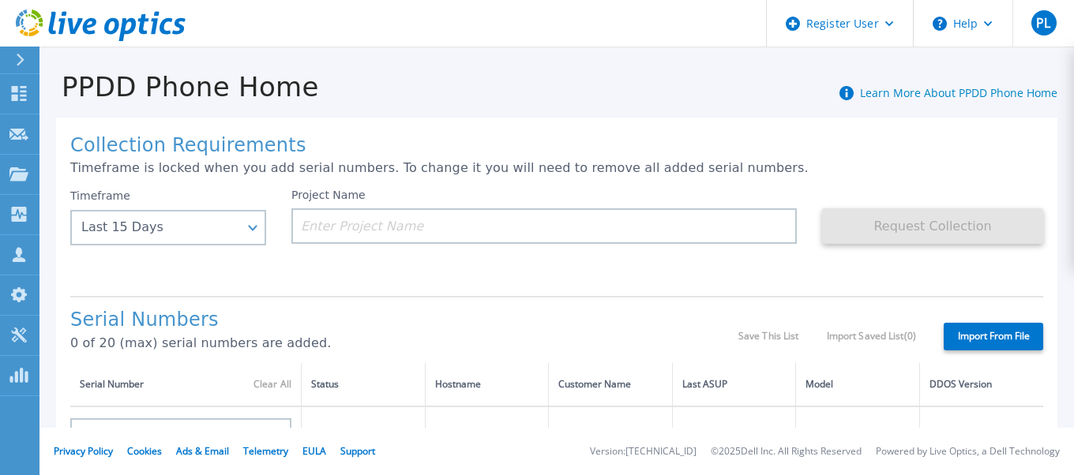
click at [82, 19] on icon at bounding box center [75, 26] width 15 height 16
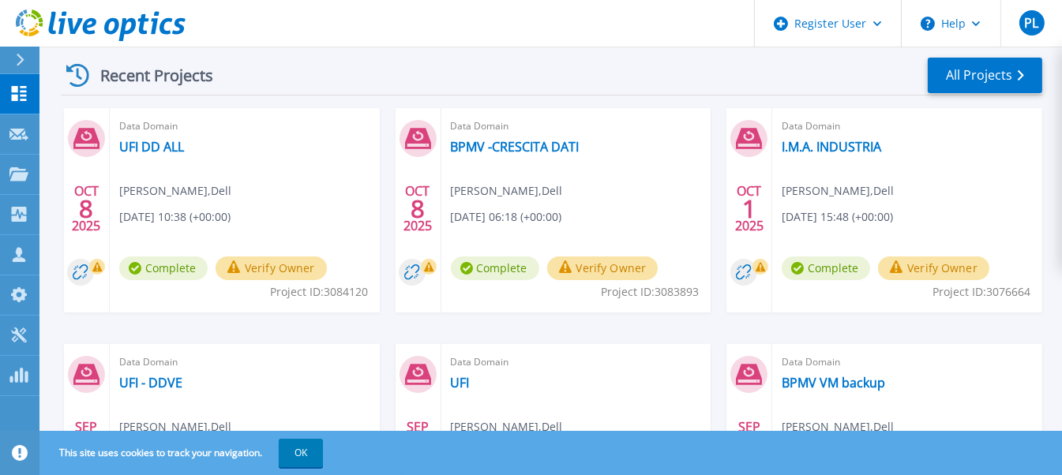
scroll to position [237, 0]
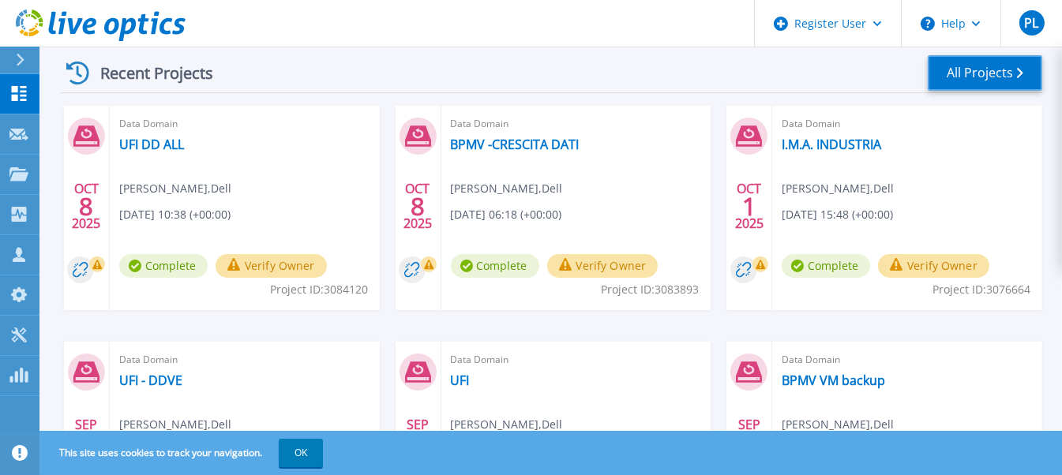
click at [1011, 73] on link "All Projects" at bounding box center [985, 73] width 114 height 36
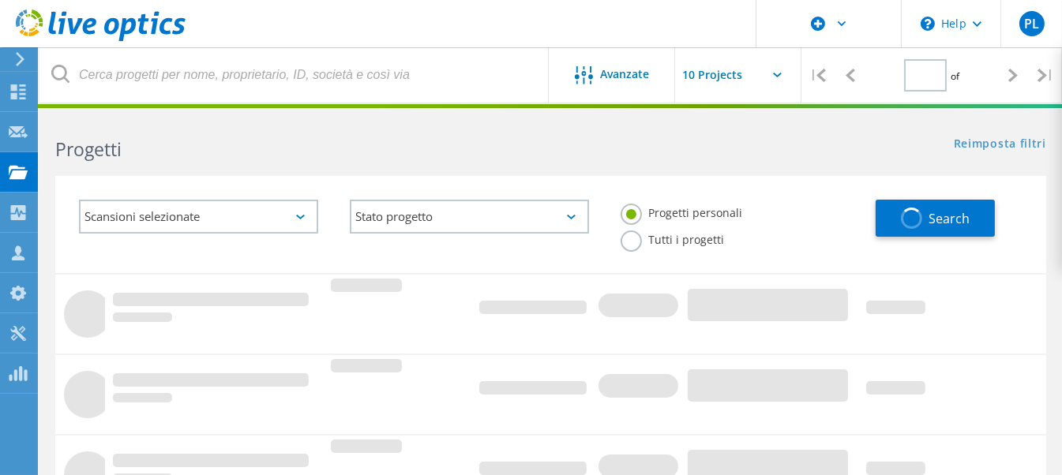
type input "1"
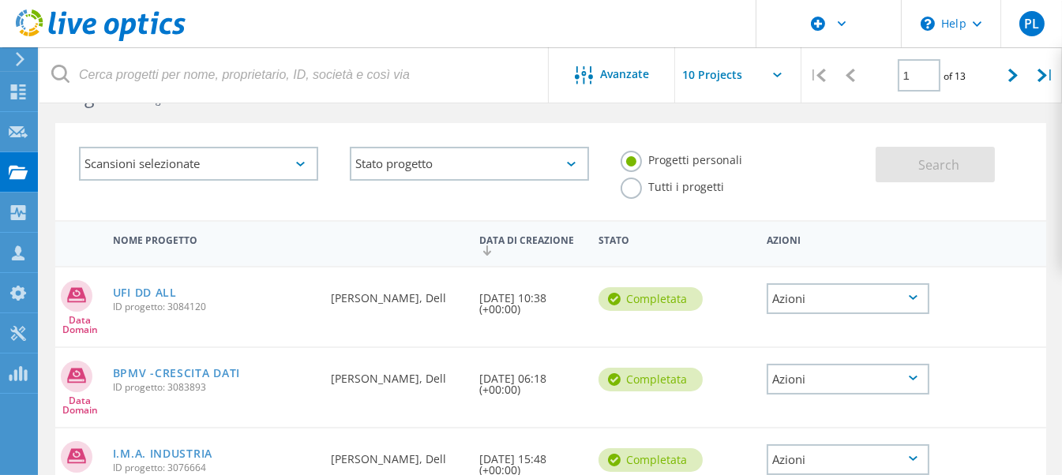
scroll to position [78, 0]
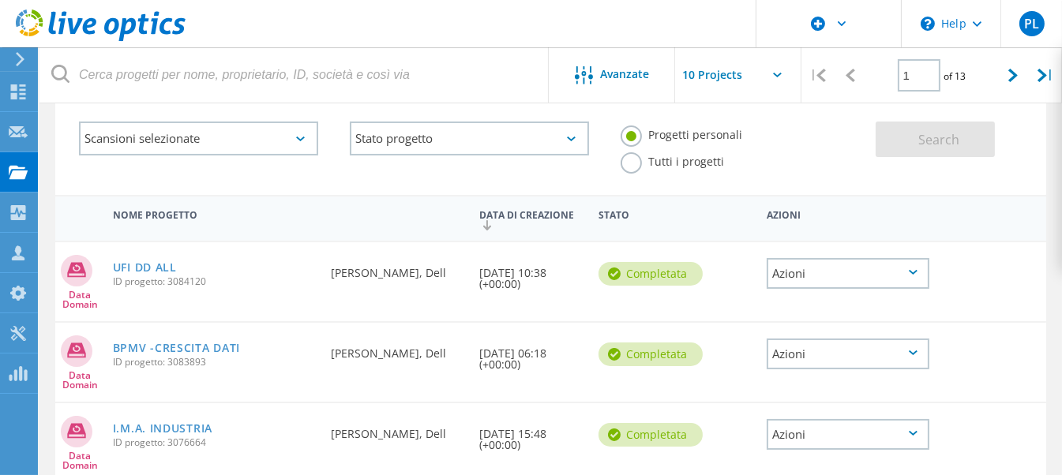
click at [915, 266] on div "Azioni" at bounding box center [848, 273] width 163 height 31
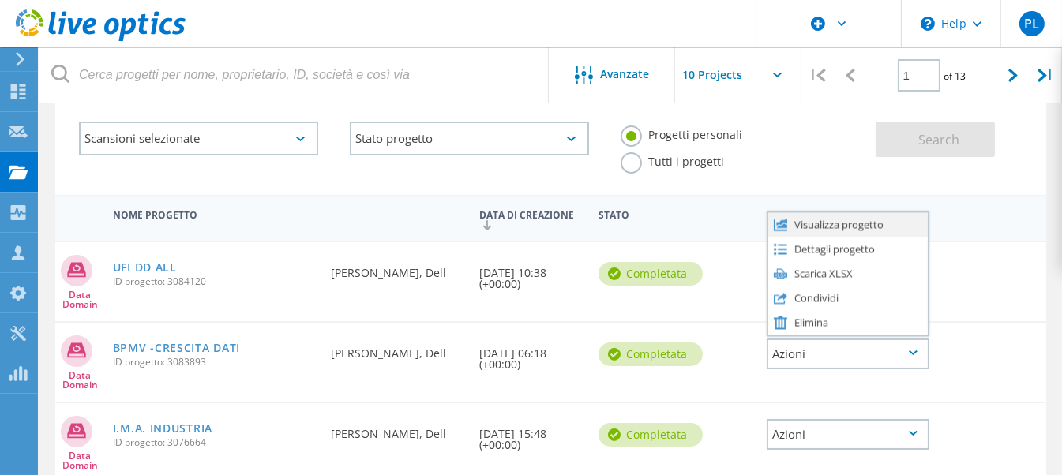
click at [846, 219] on div "Visualizza progetto" at bounding box center [847, 224] width 159 height 24
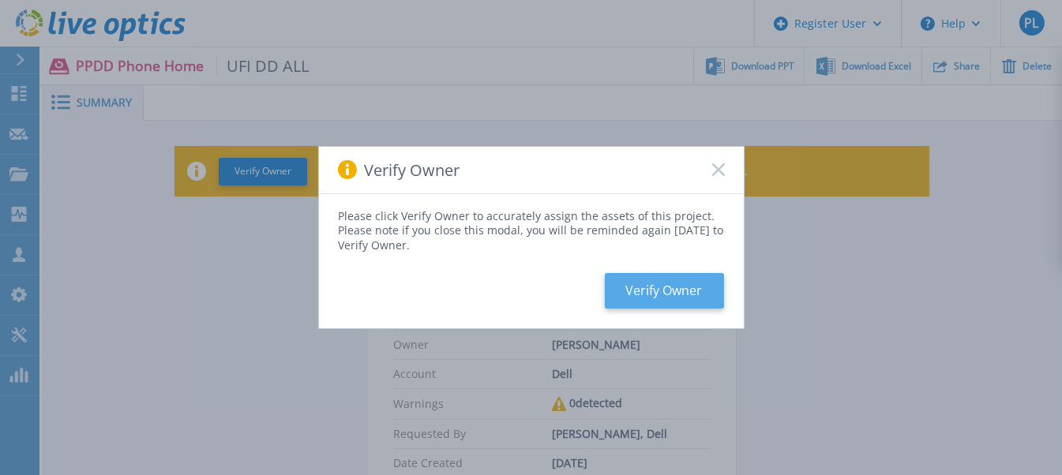
click at [703, 285] on button "Verify Owner" at bounding box center [664, 291] width 119 height 36
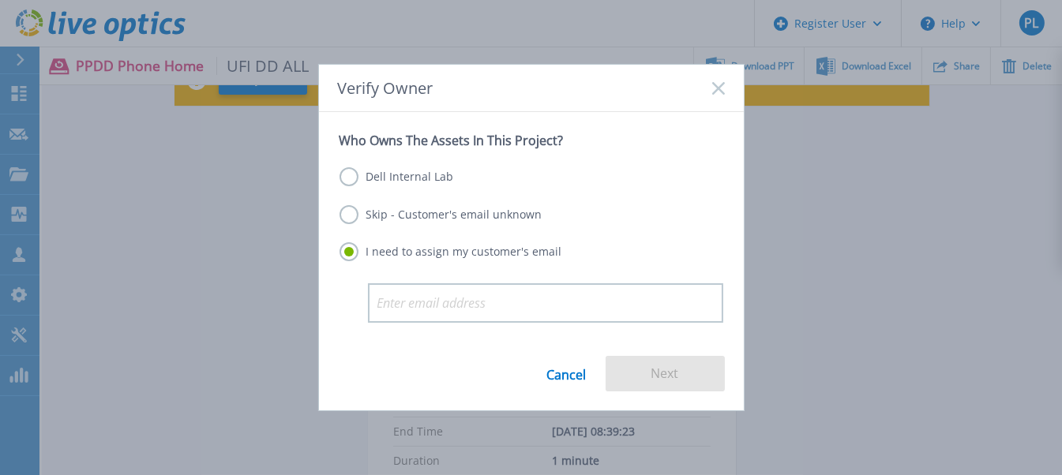
scroll to position [158, 0]
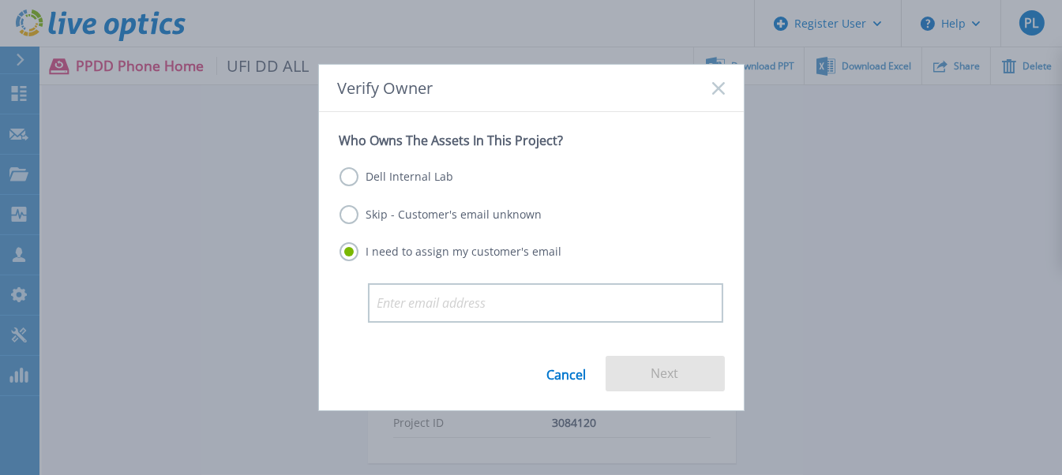
click at [566, 375] on link "Cancel" at bounding box center [566, 374] width 39 height 36
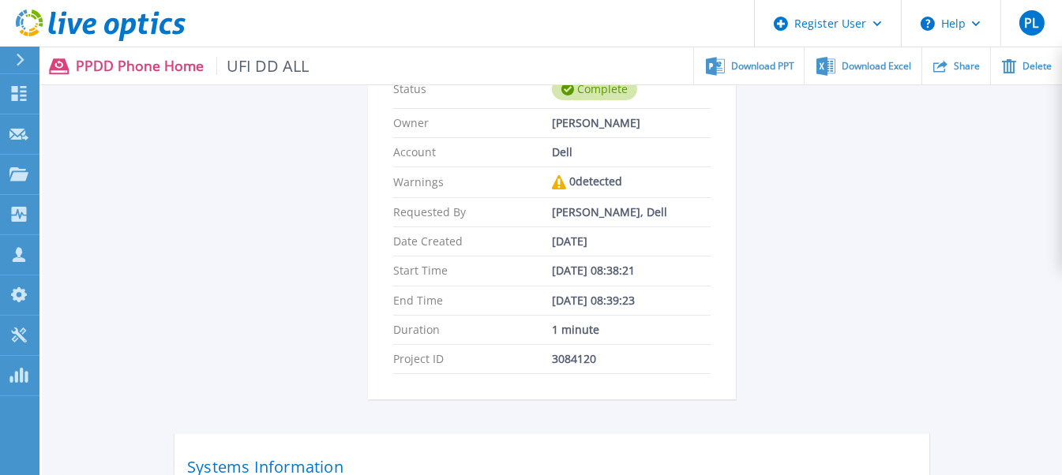
scroll to position [316, 0]
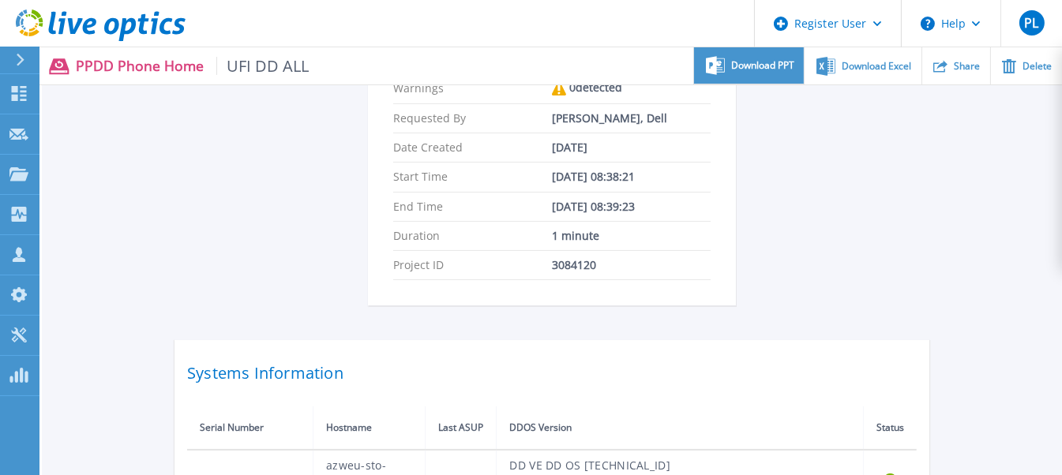
click at [770, 67] on span "Download PPT" at bounding box center [762, 65] width 63 height 9
